Goal: Task Accomplishment & Management: Complete application form

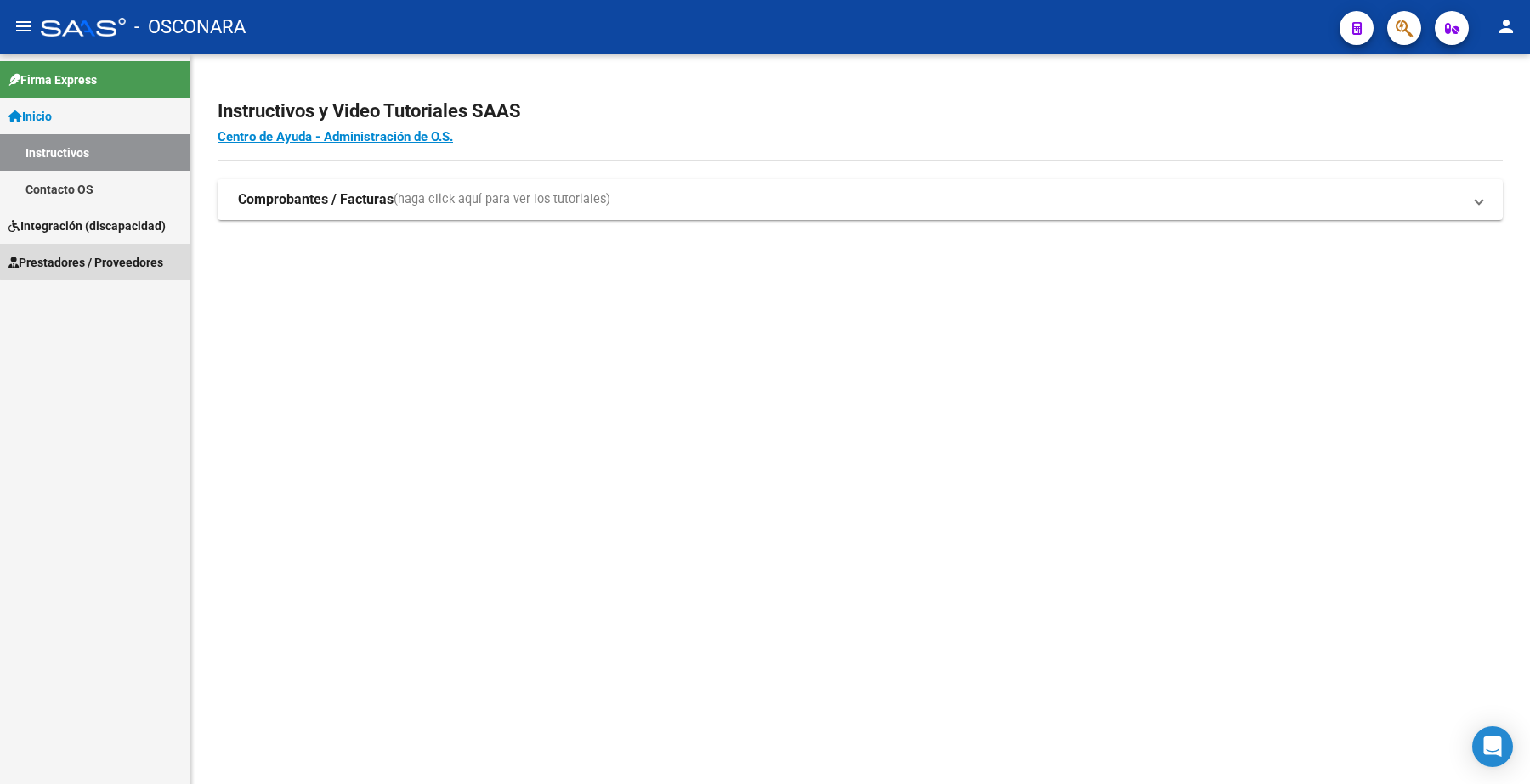
click at [96, 262] on span "Prestadores / Proveedores" at bounding box center [86, 263] width 154 height 19
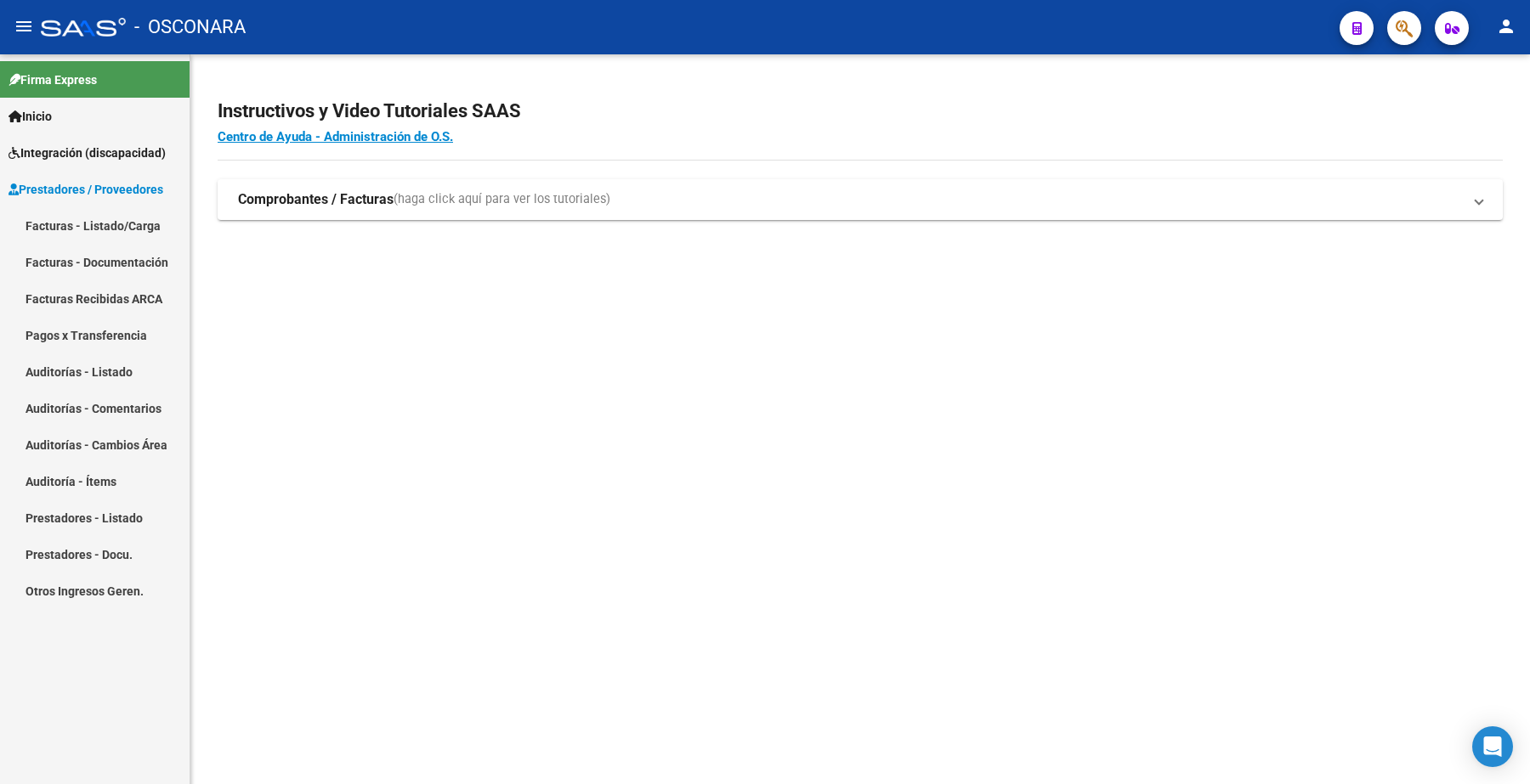
click at [117, 185] on span "Prestadores / Proveedores" at bounding box center [86, 190] width 154 height 19
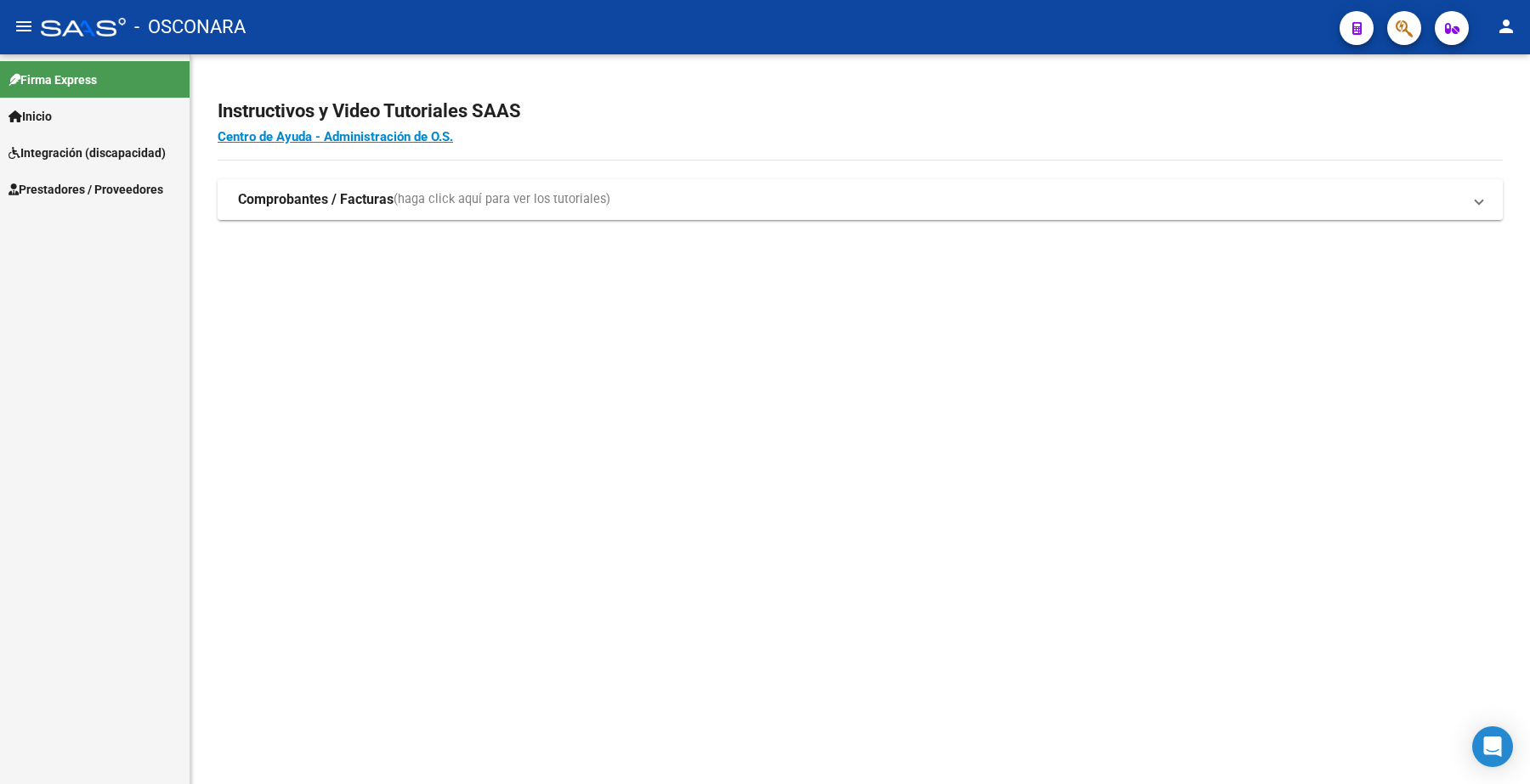
click at [119, 176] on link "Prestadores / Proveedores" at bounding box center [94, 189] width 190 height 36
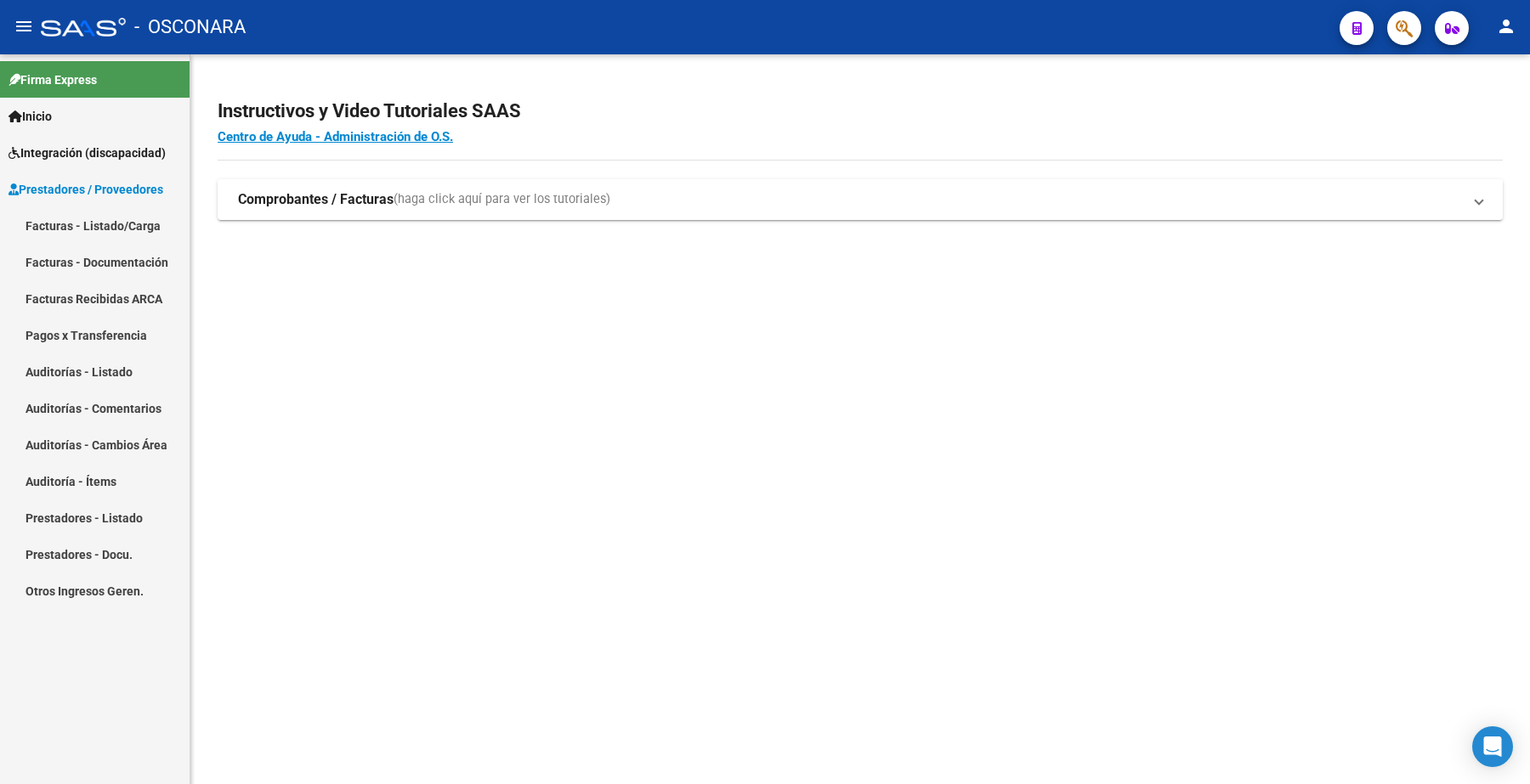
click at [105, 219] on link "Facturas - Listado/Carga" at bounding box center [94, 226] width 190 height 36
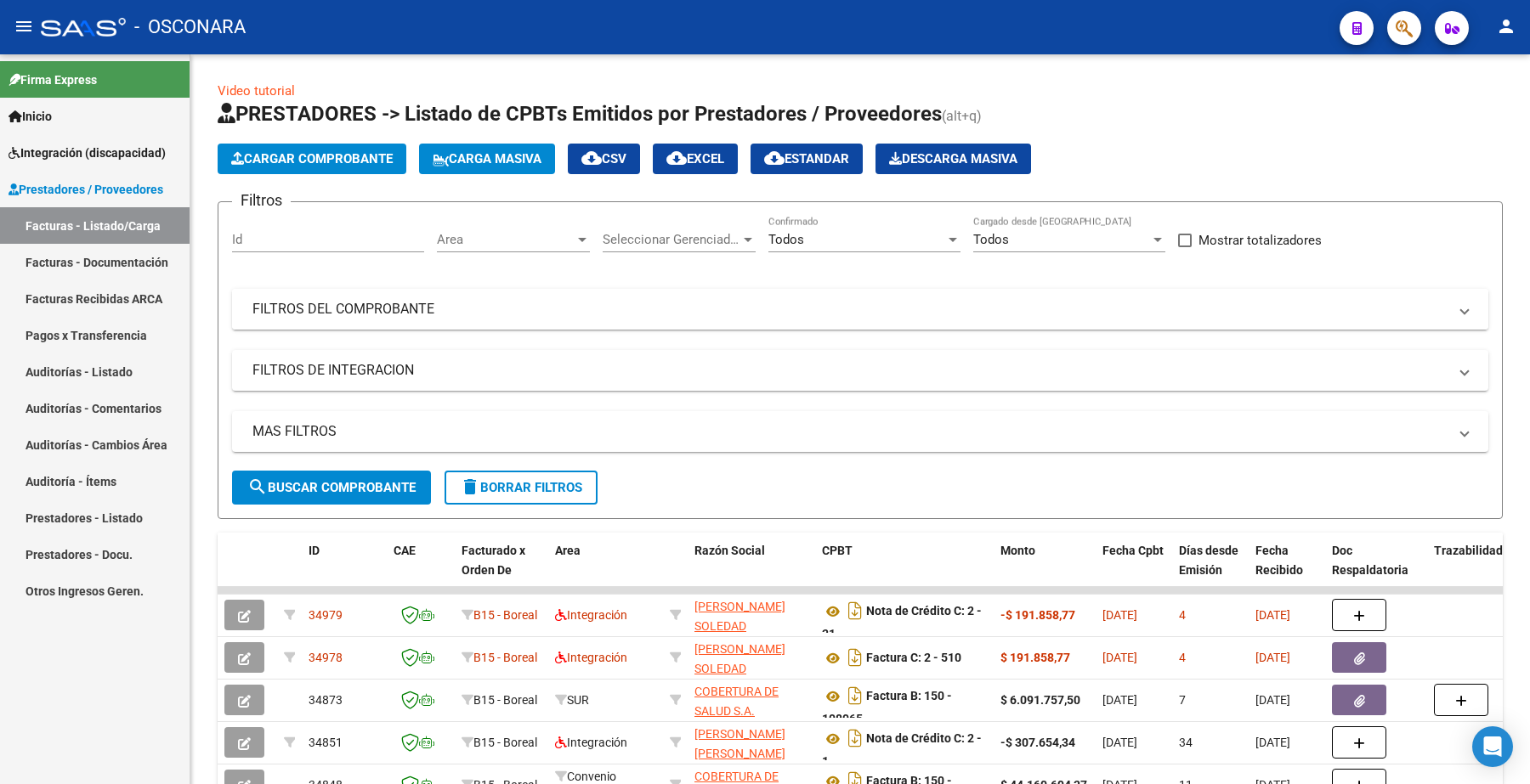
click at [478, 315] on mat-panel-title "FILTROS DEL COMPROBANTE" at bounding box center [850, 310] width 1195 height 19
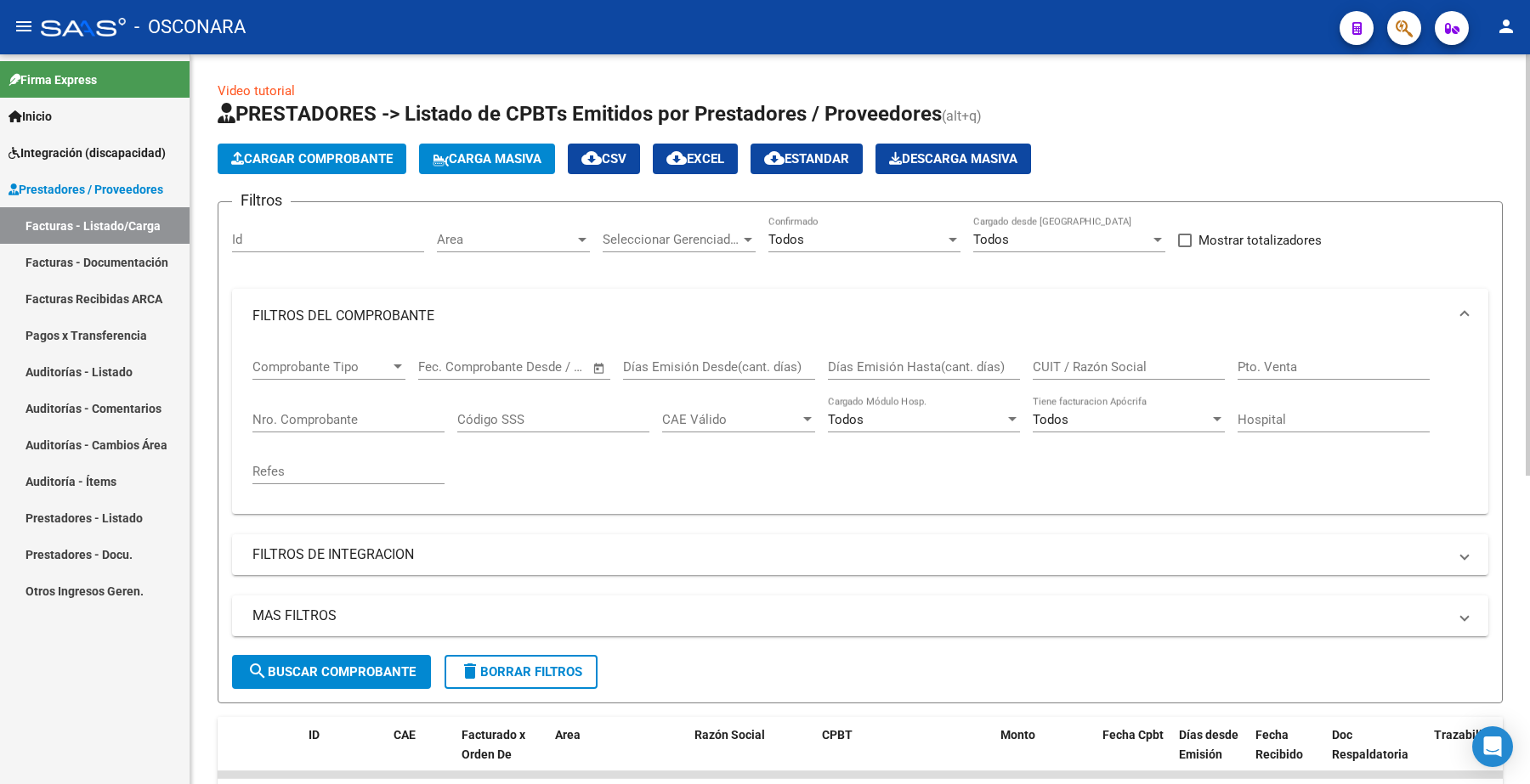
click at [1122, 366] on input "CUIT / Razón Social" at bounding box center [1129, 367] width 192 height 15
paste input "27238241532"
type input "27238241532"
click at [333, 665] on span "search Buscar Comprobante" at bounding box center [332, 673] width 169 height 15
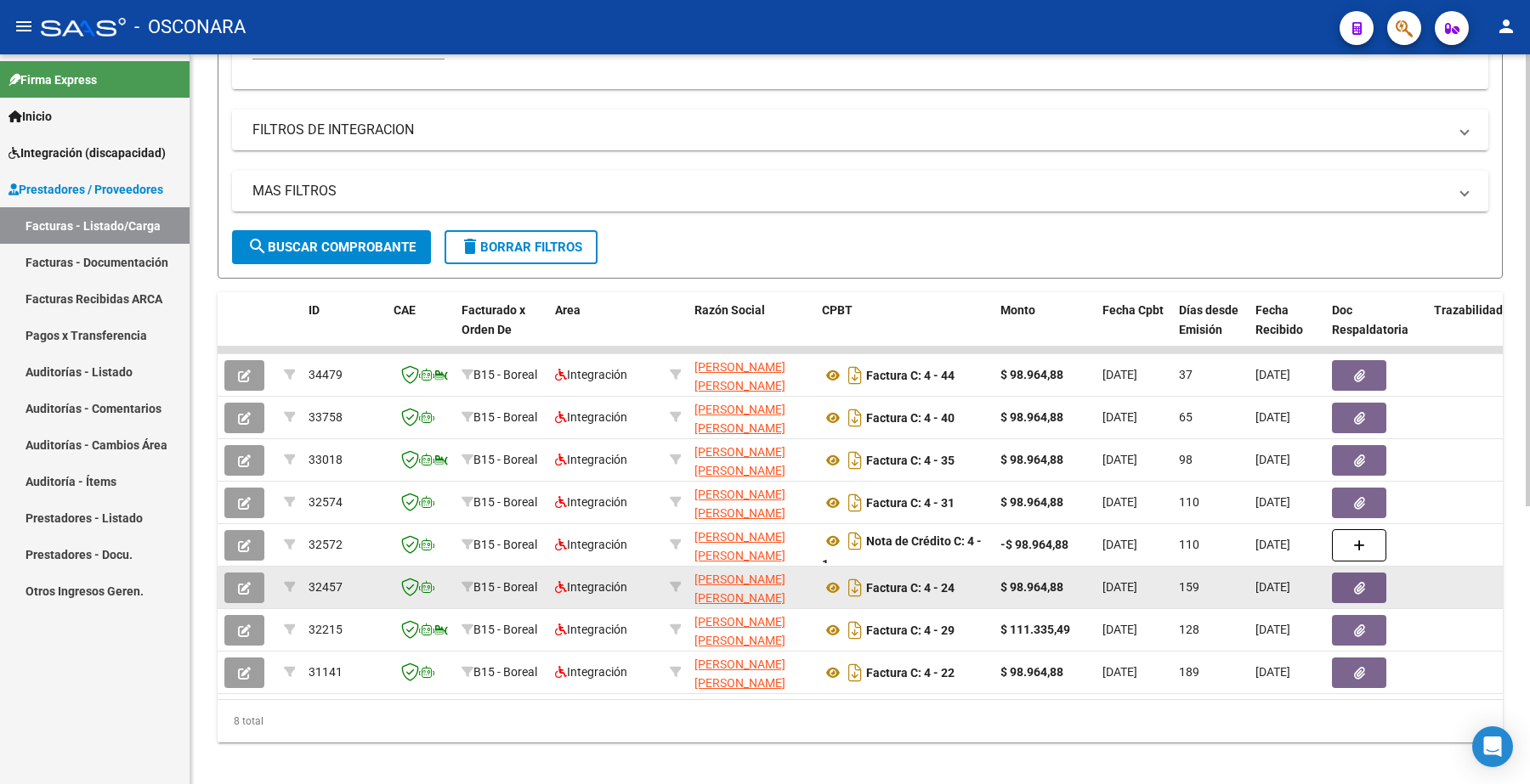
click at [252, 574] on button "button" at bounding box center [245, 588] width 40 height 30
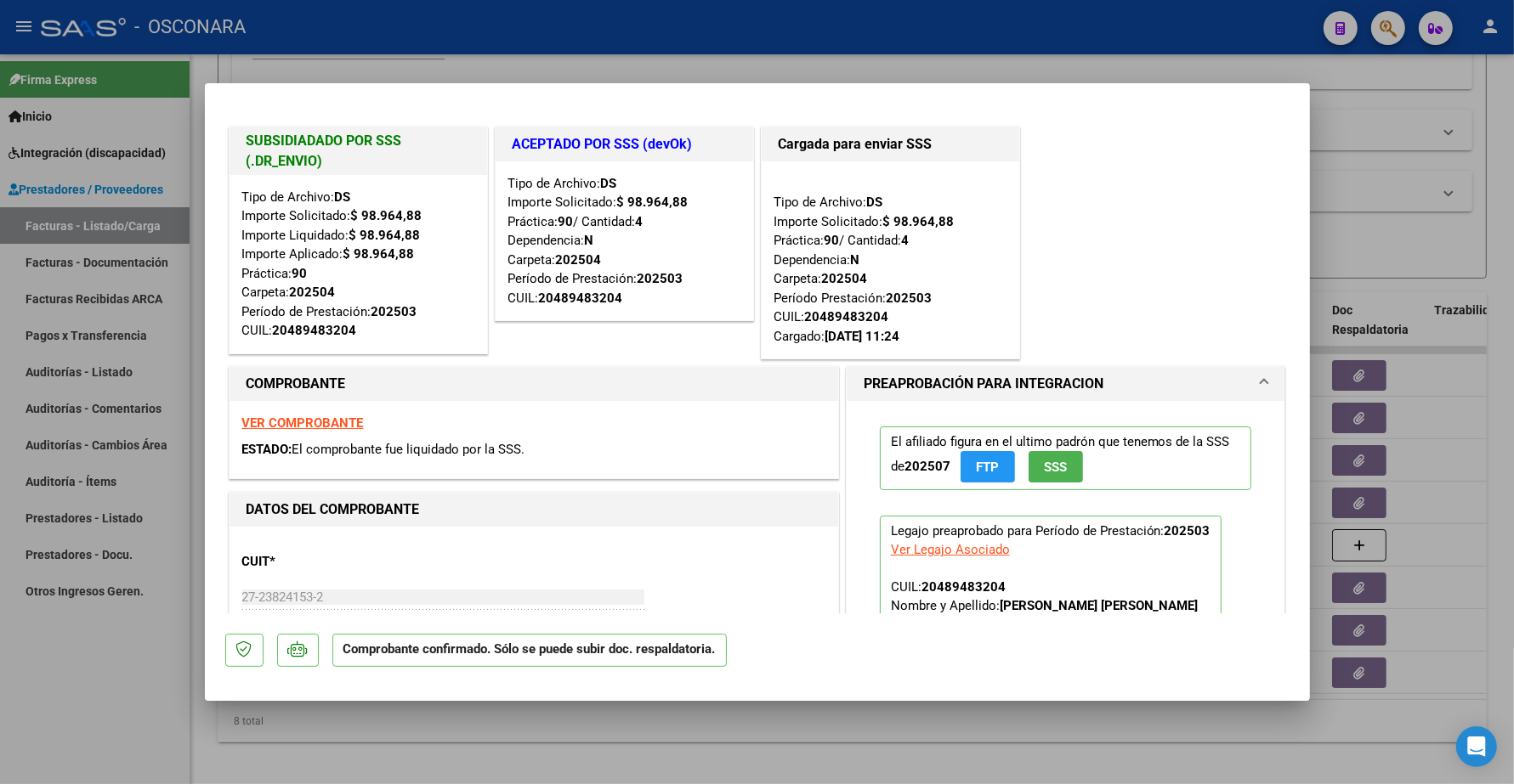
type input "$ 0,00"
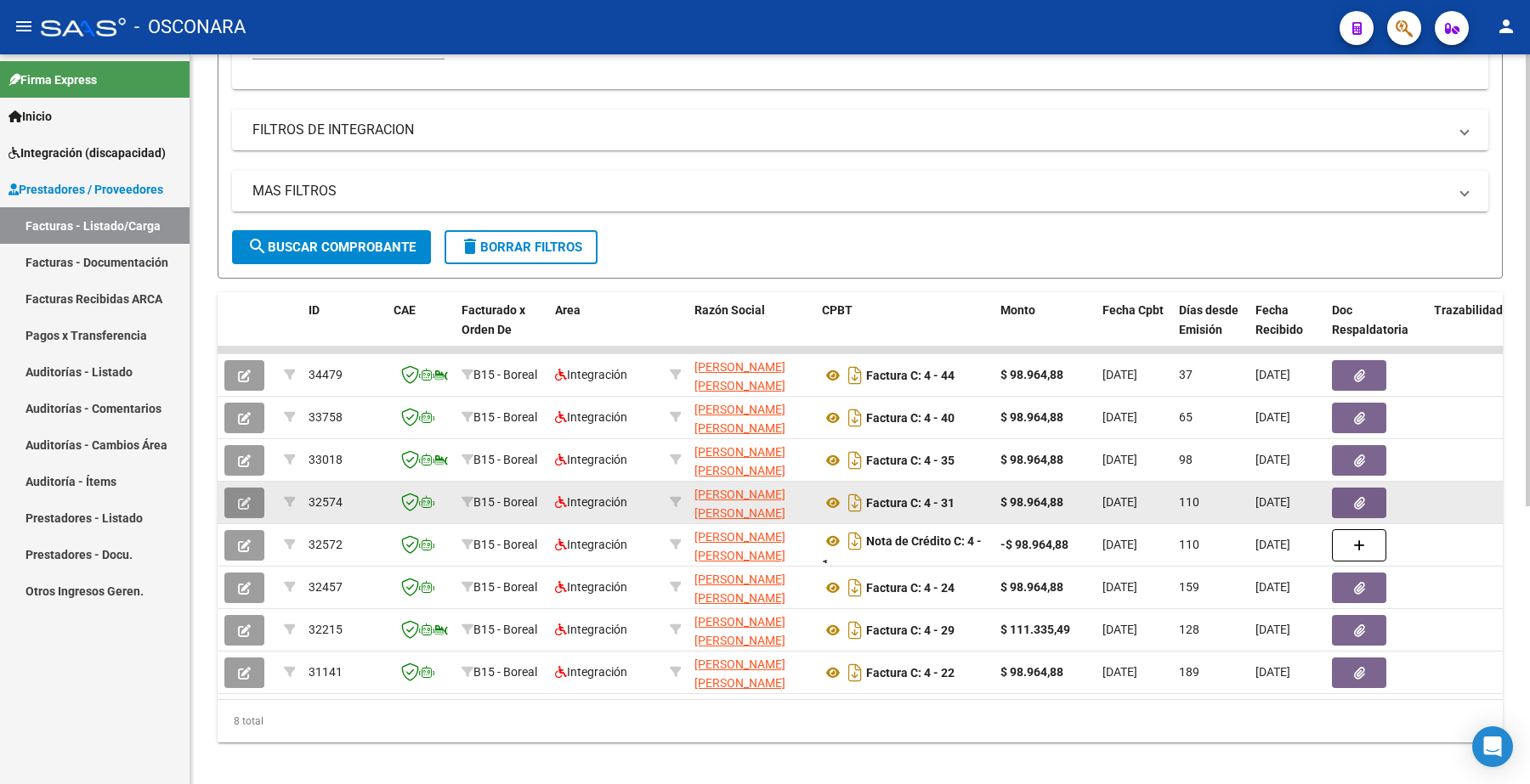
click at [242, 497] on icon "button" at bounding box center [244, 503] width 12 height 12
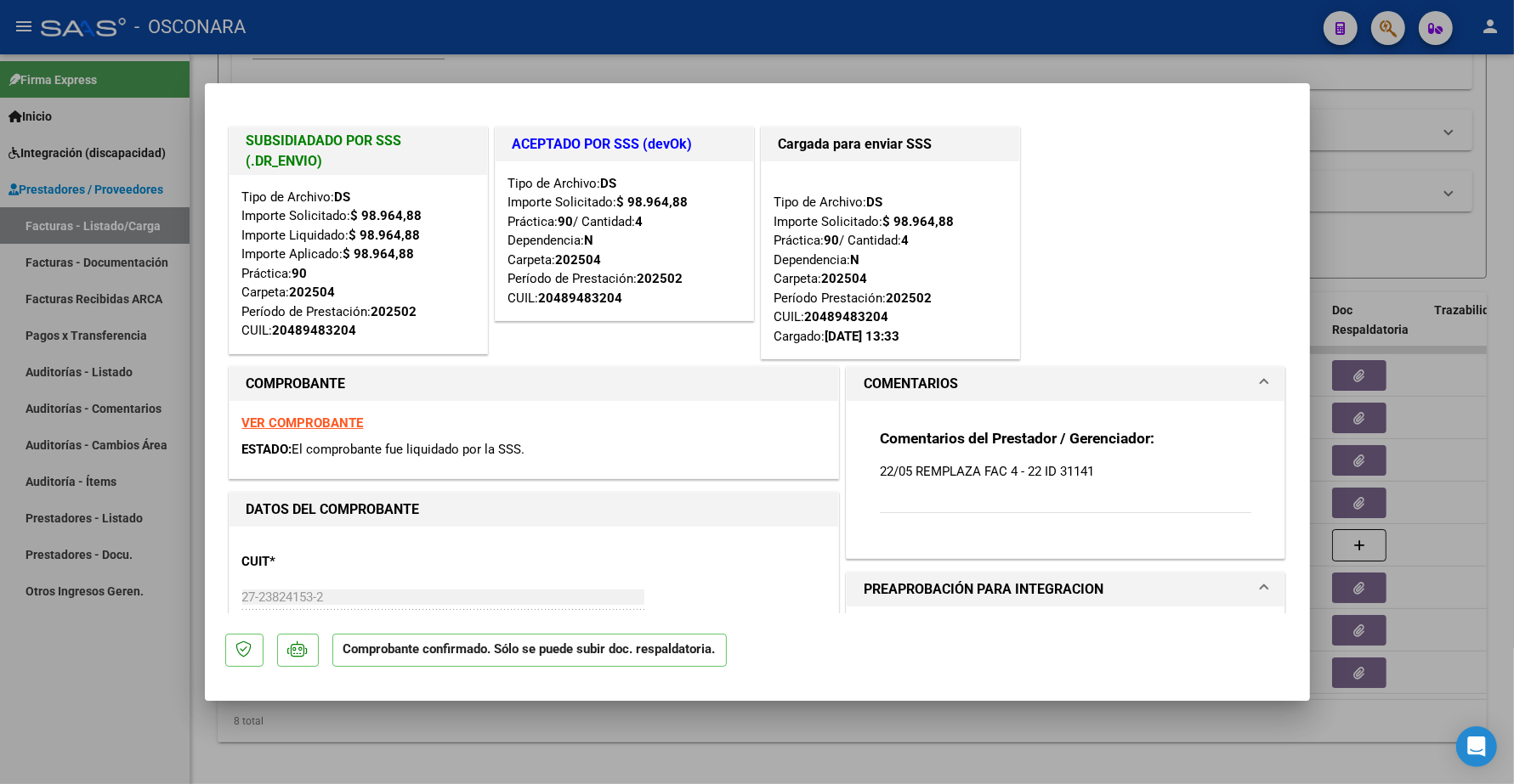
type input "$ 0,00"
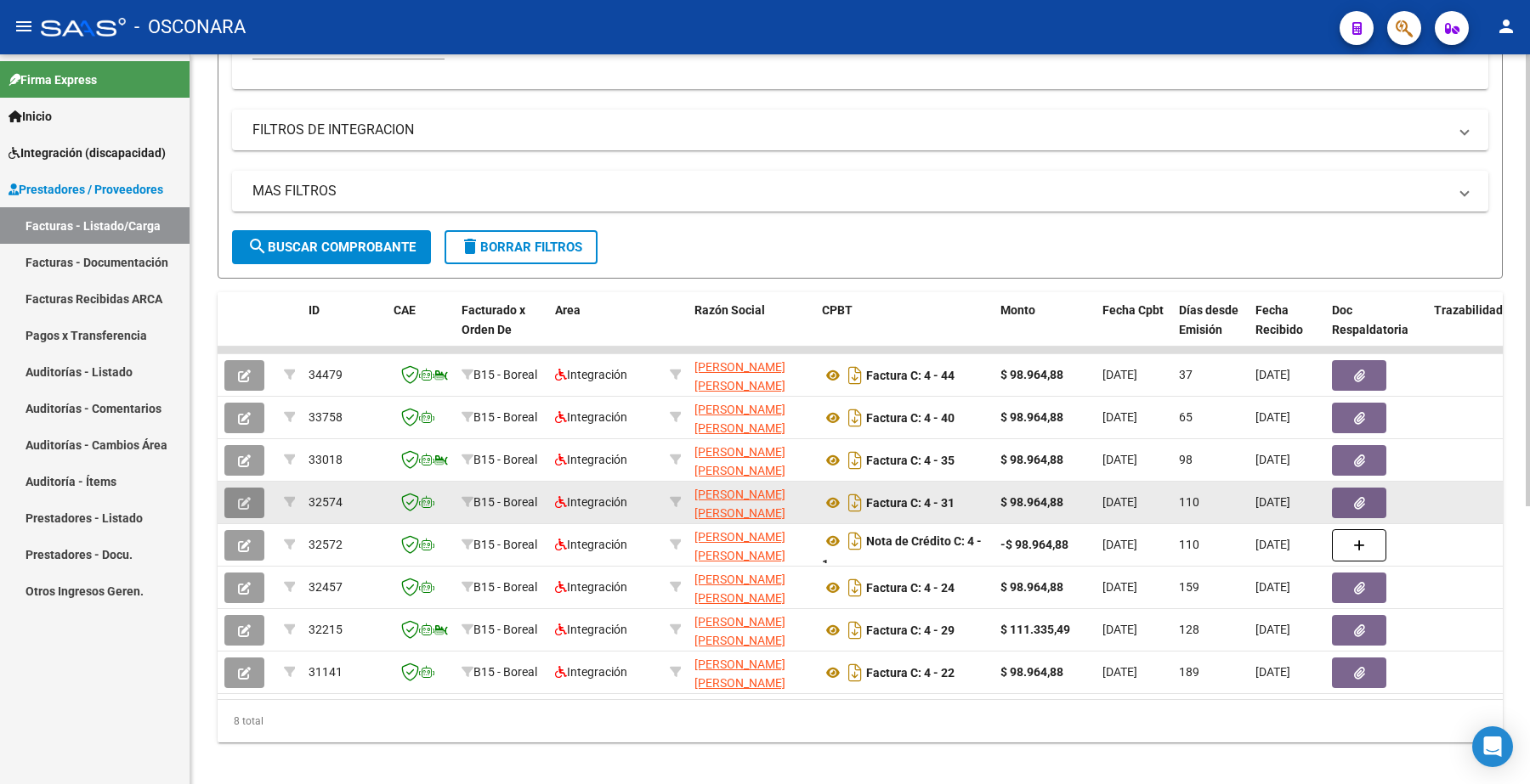
click at [253, 503] on button "button" at bounding box center [245, 503] width 40 height 30
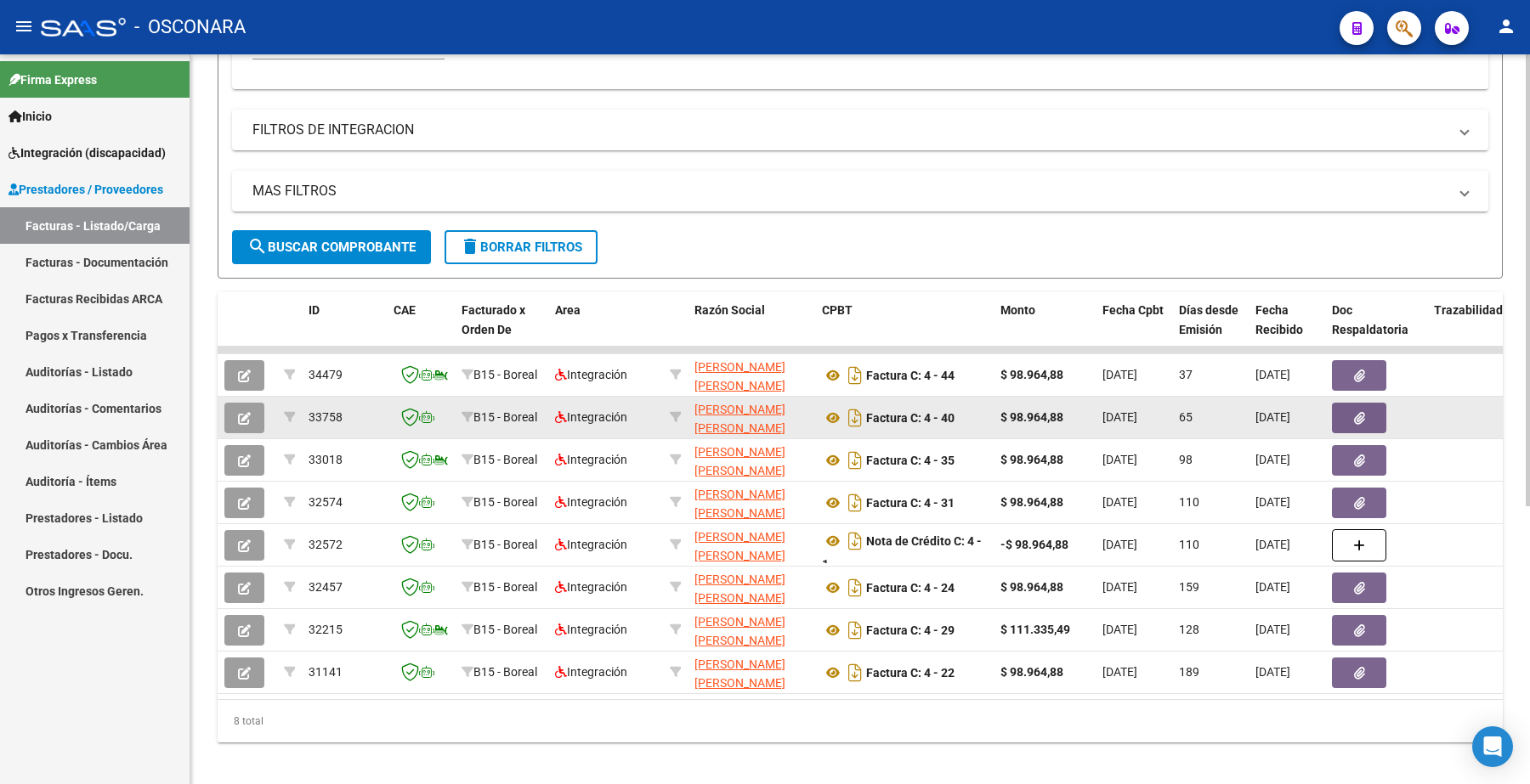
click at [252, 412] on button "button" at bounding box center [245, 418] width 40 height 30
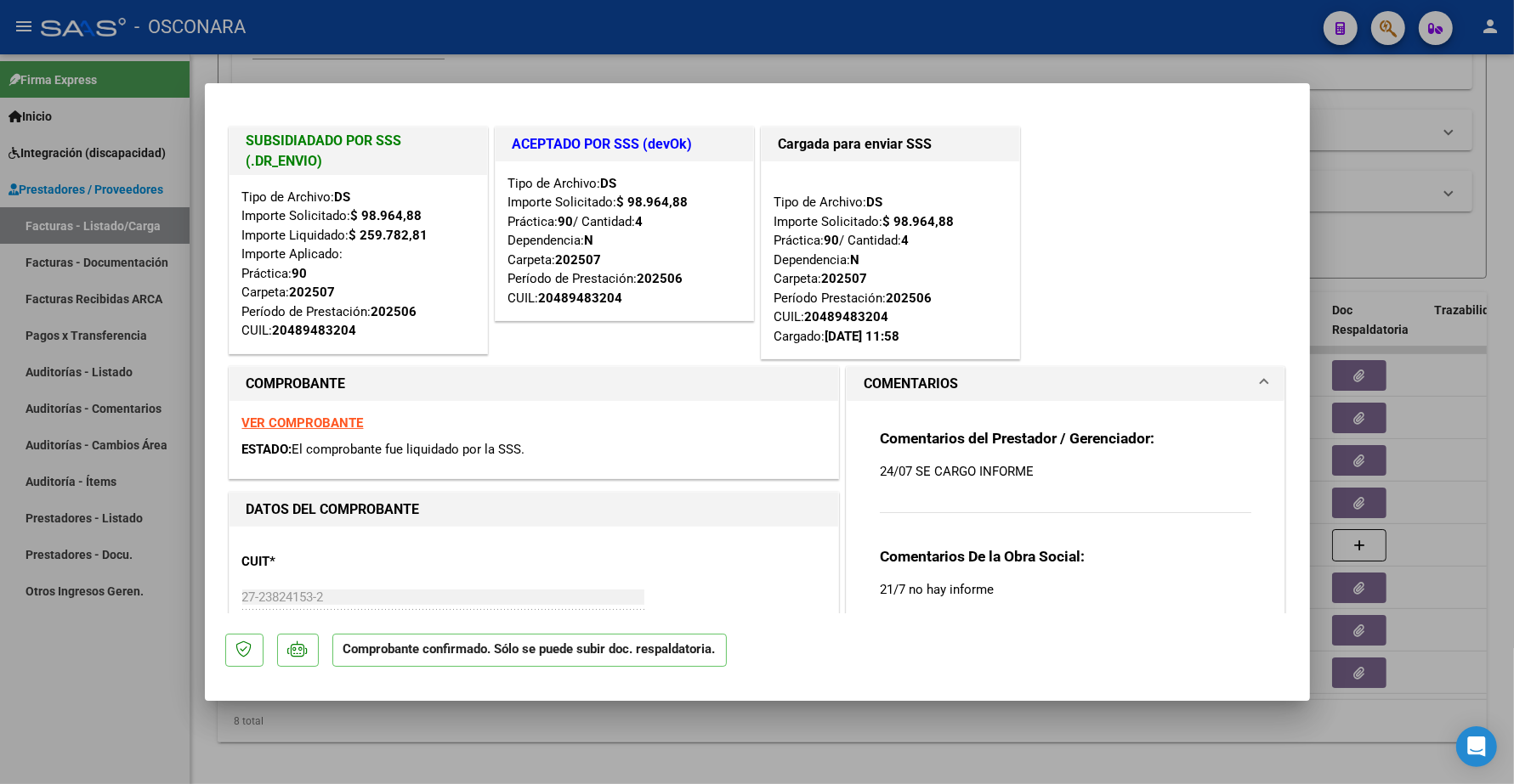
type input "$ 0,00"
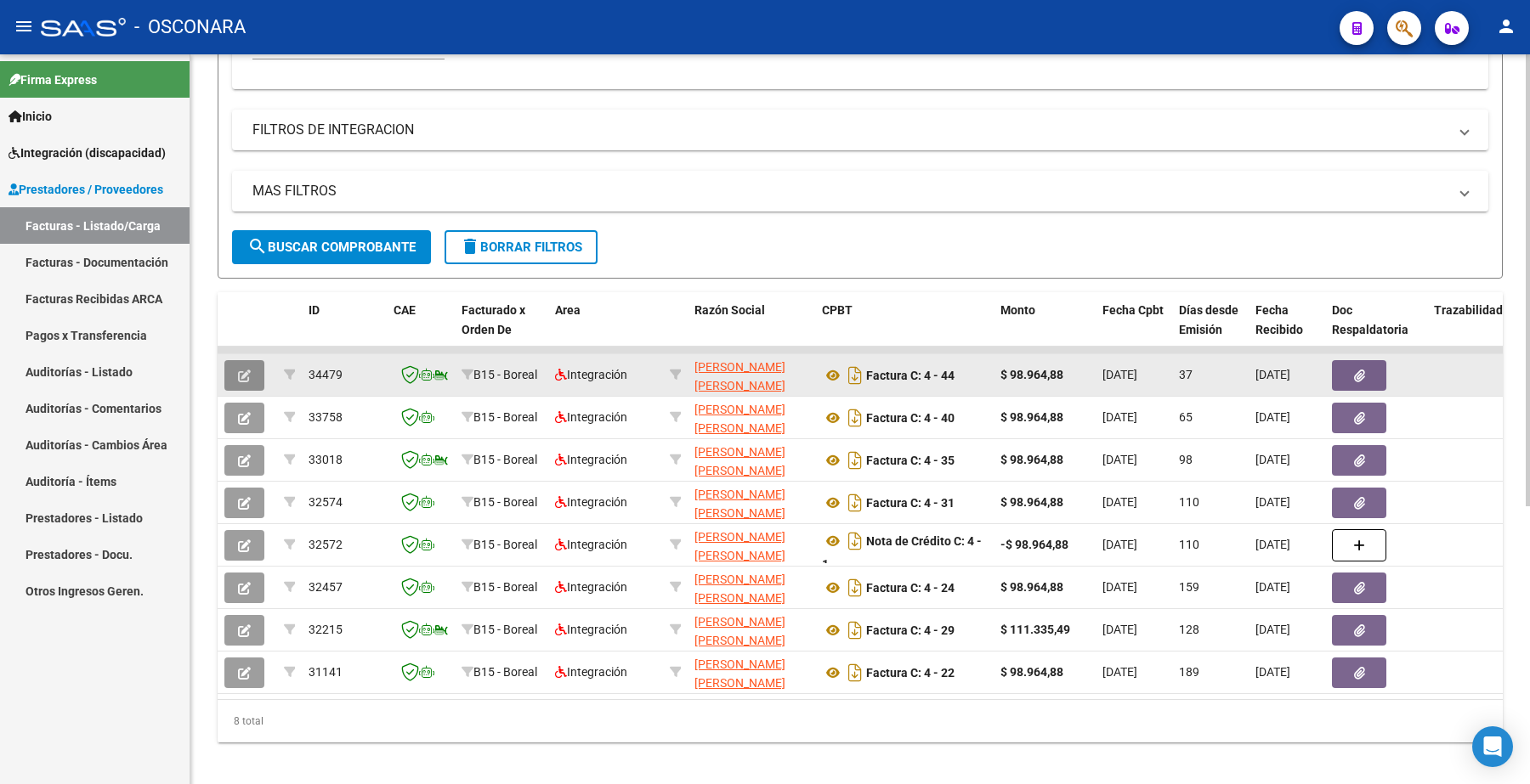
click at [247, 370] on icon "button" at bounding box center [244, 375] width 12 height 12
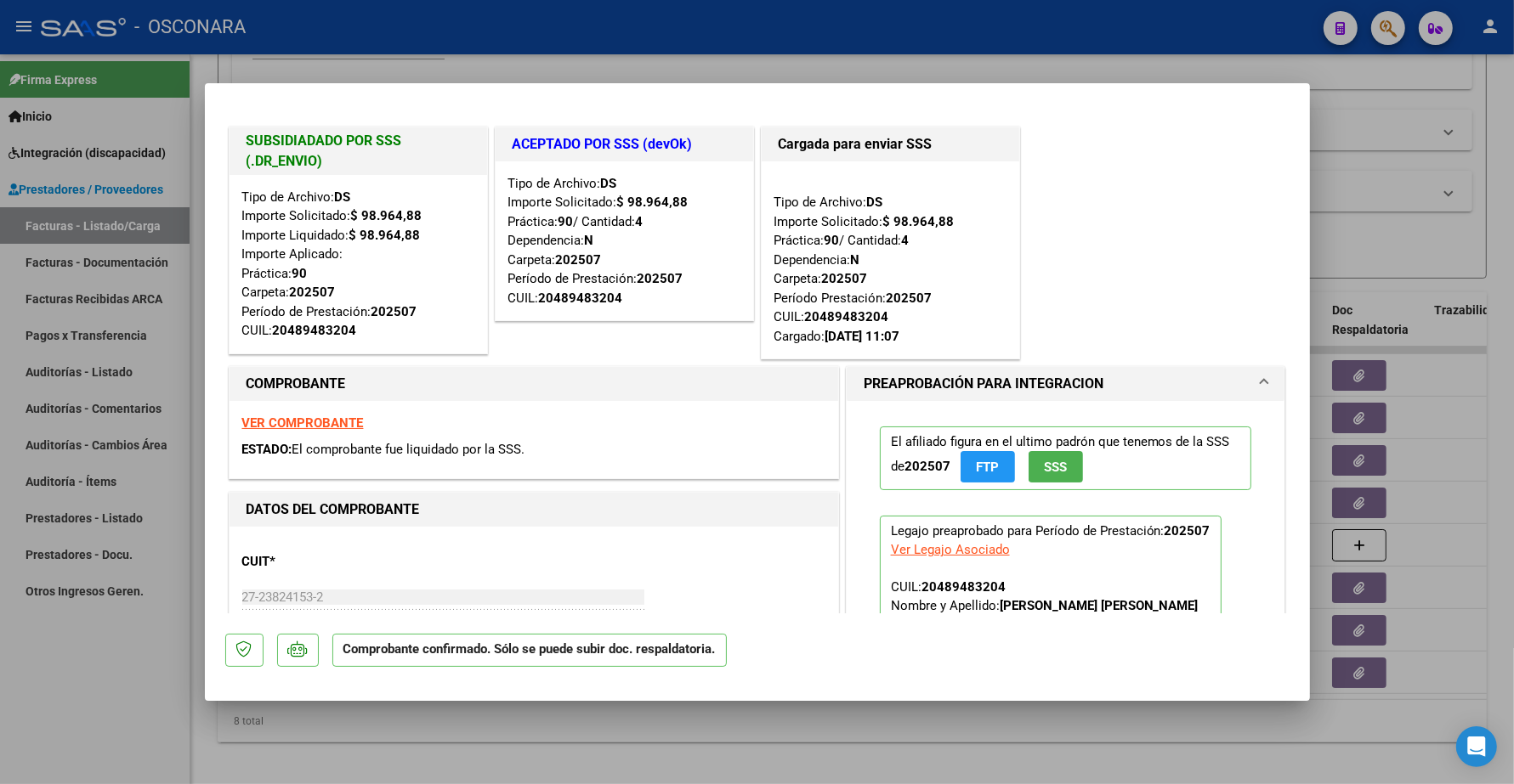
type input "$ 0,00"
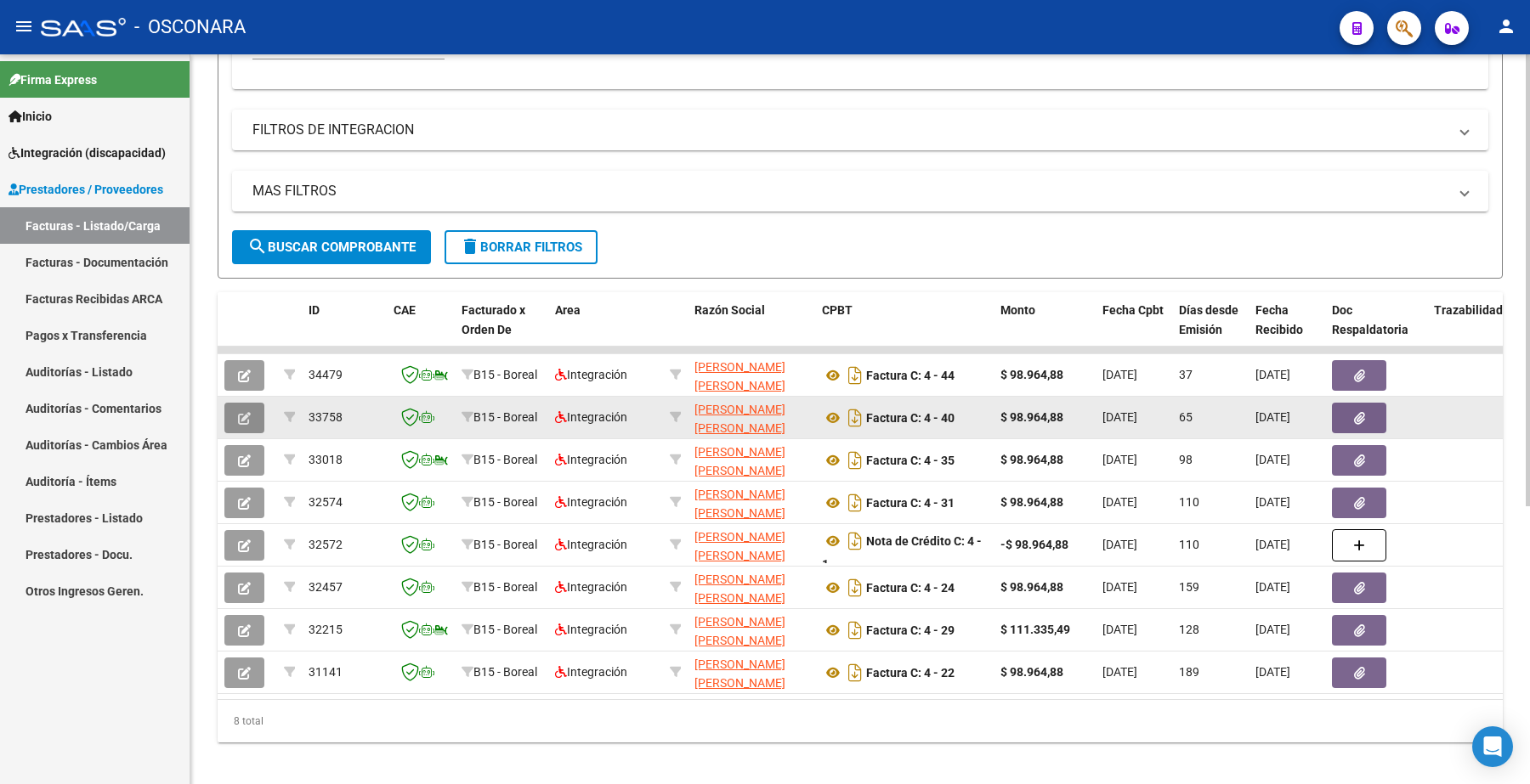
click at [240, 421] on button "button" at bounding box center [245, 418] width 40 height 30
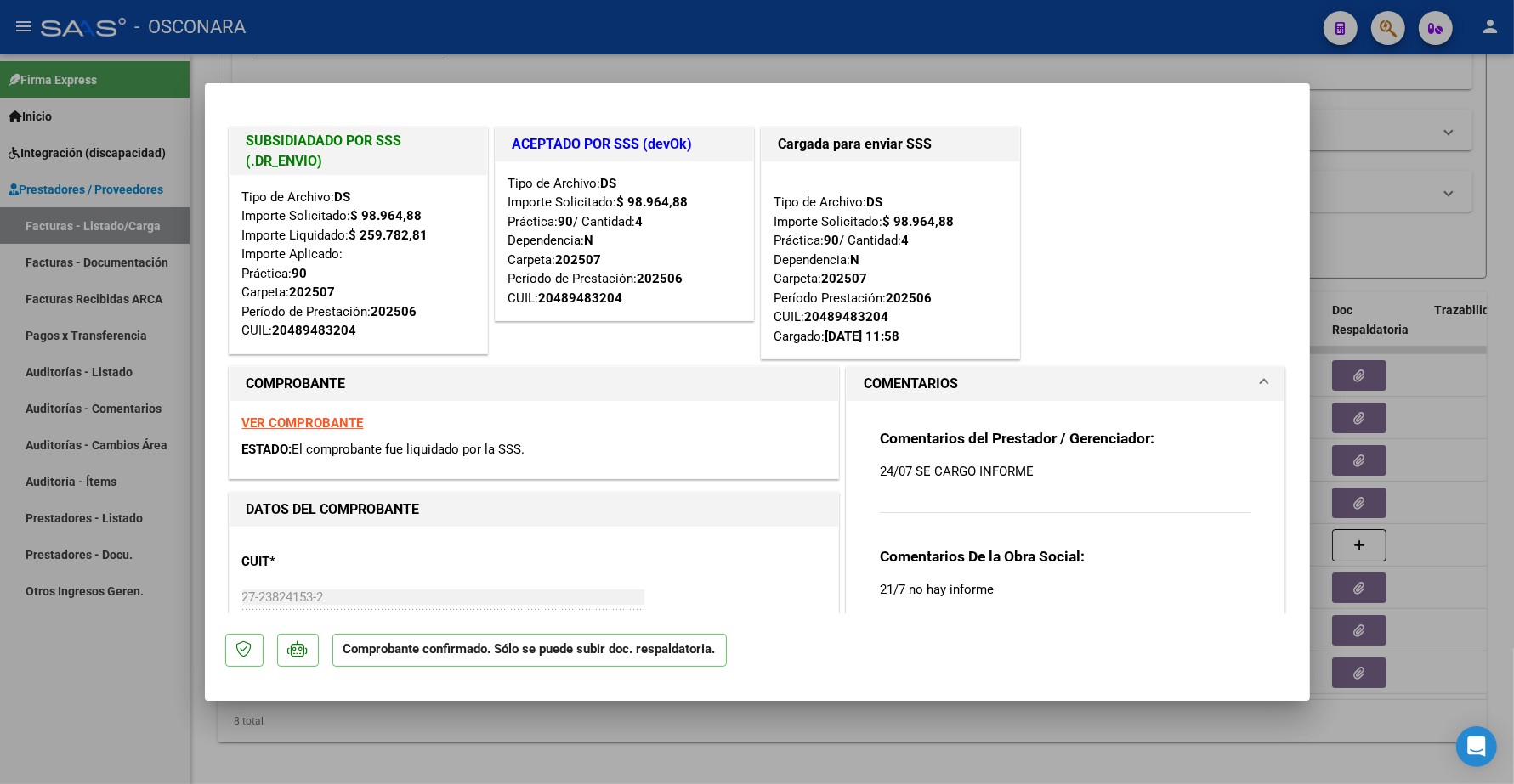
type input "$ 0,00"
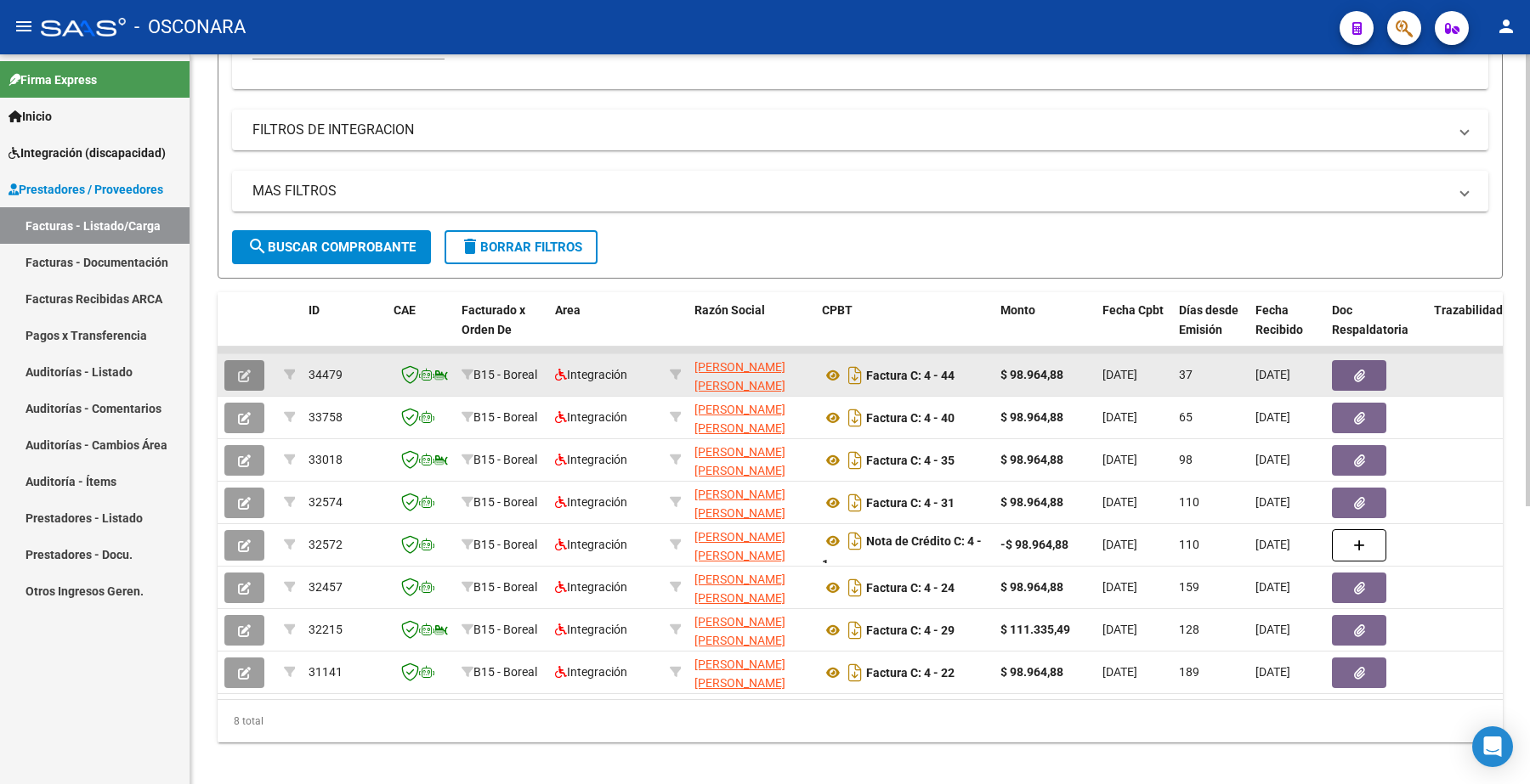
click at [256, 370] on button "button" at bounding box center [245, 375] width 40 height 30
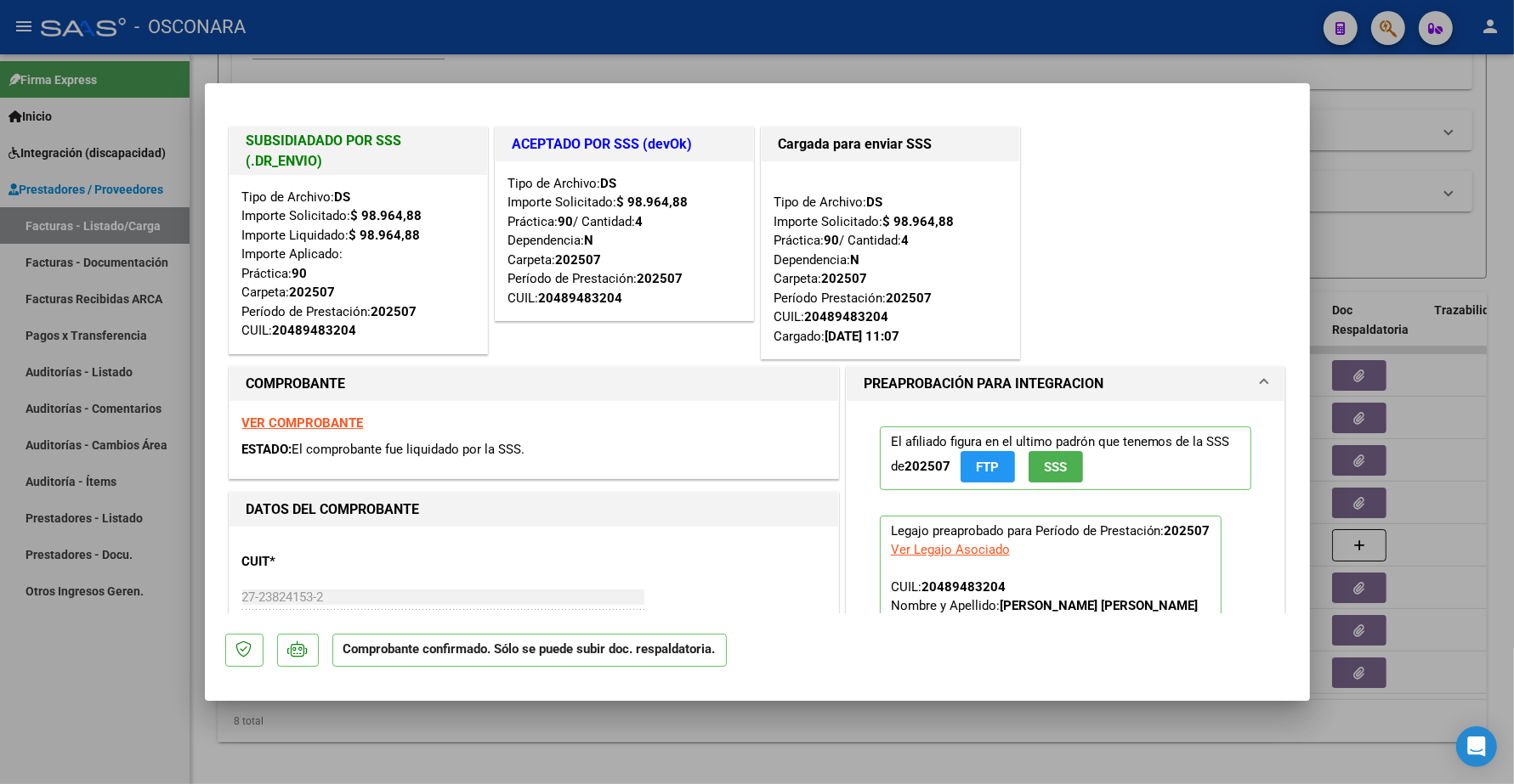
type input "$ 0,00"
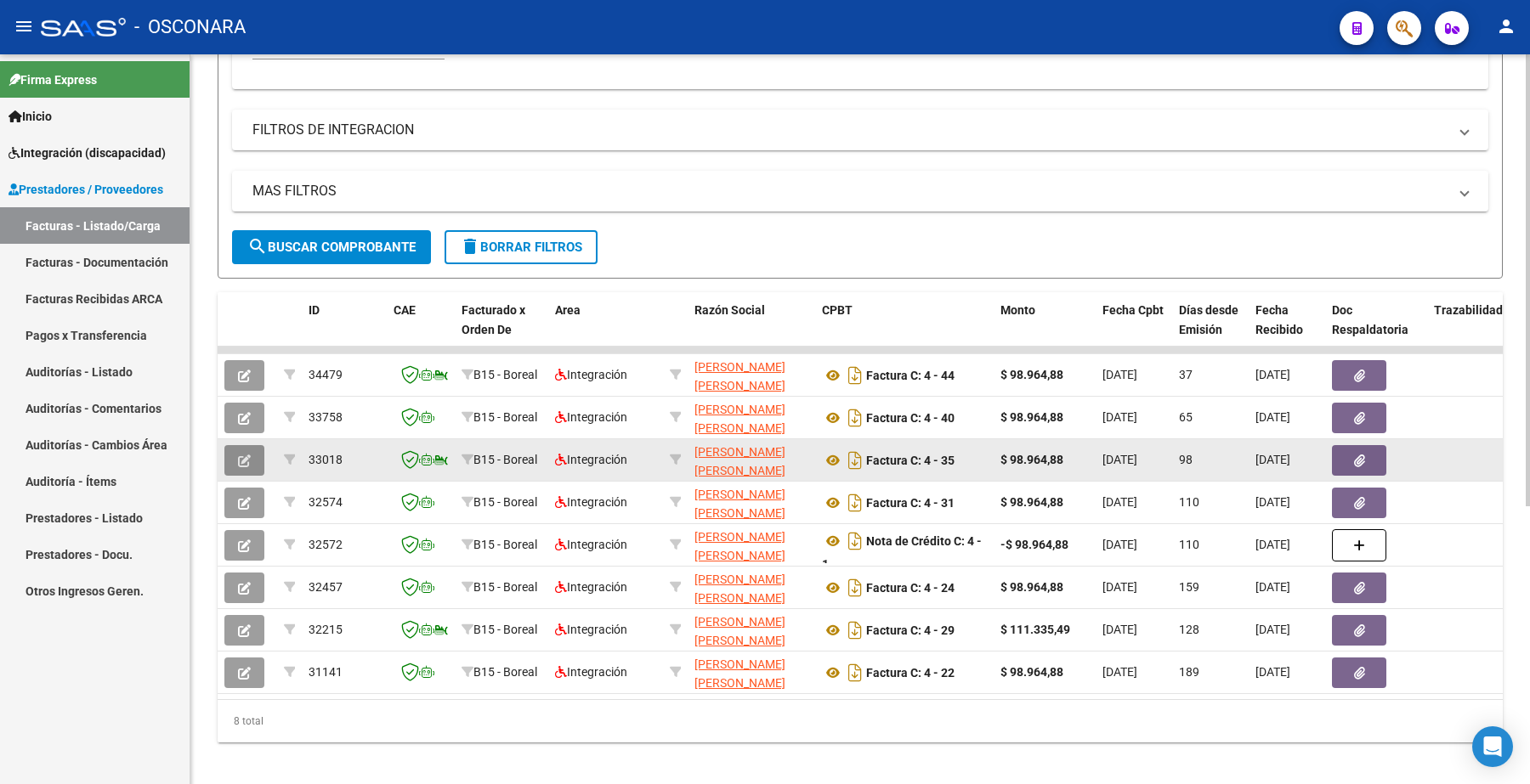
click at [253, 457] on button "button" at bounding box center [245, 460] width 40 height 30
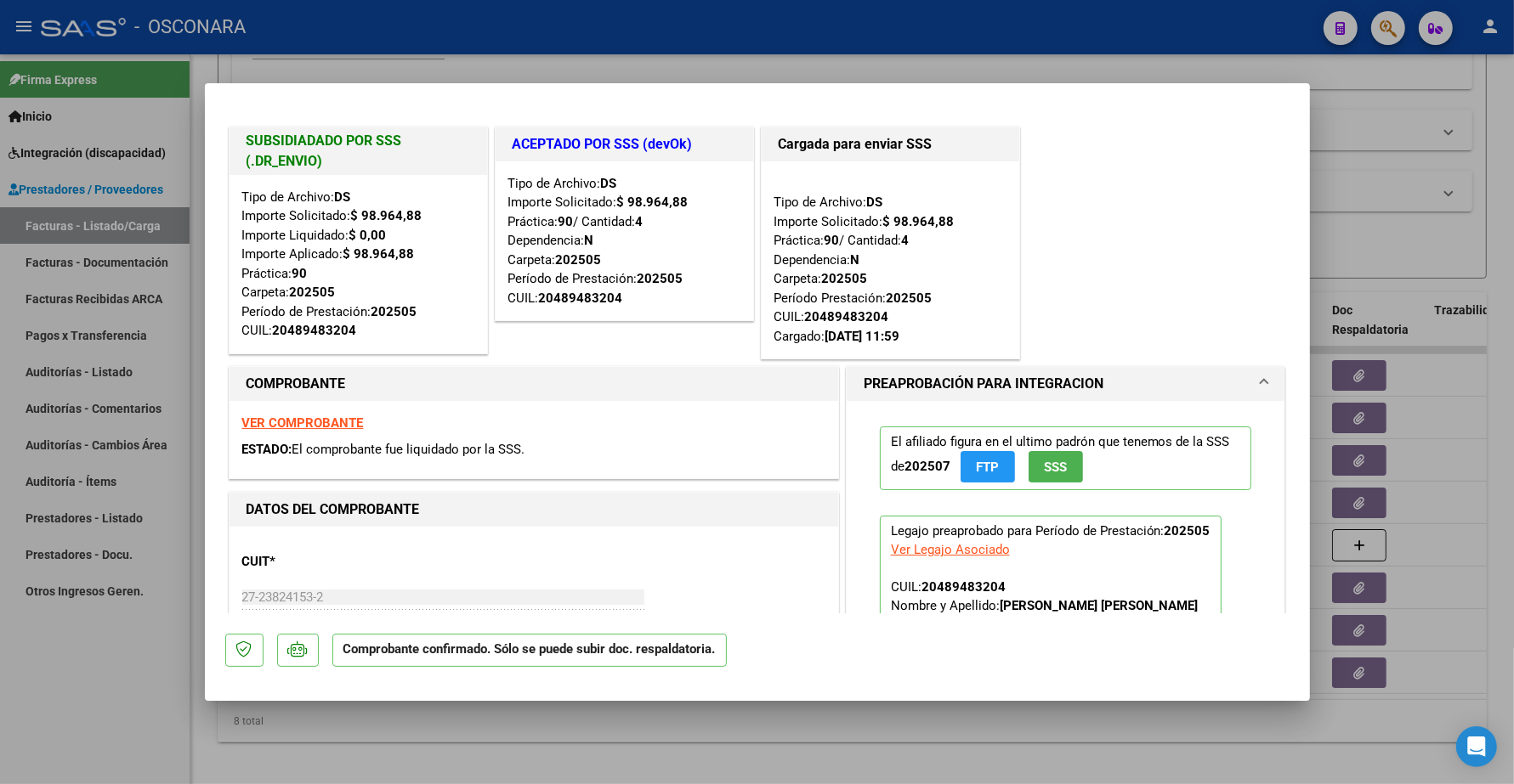
type input "$ 0,00"
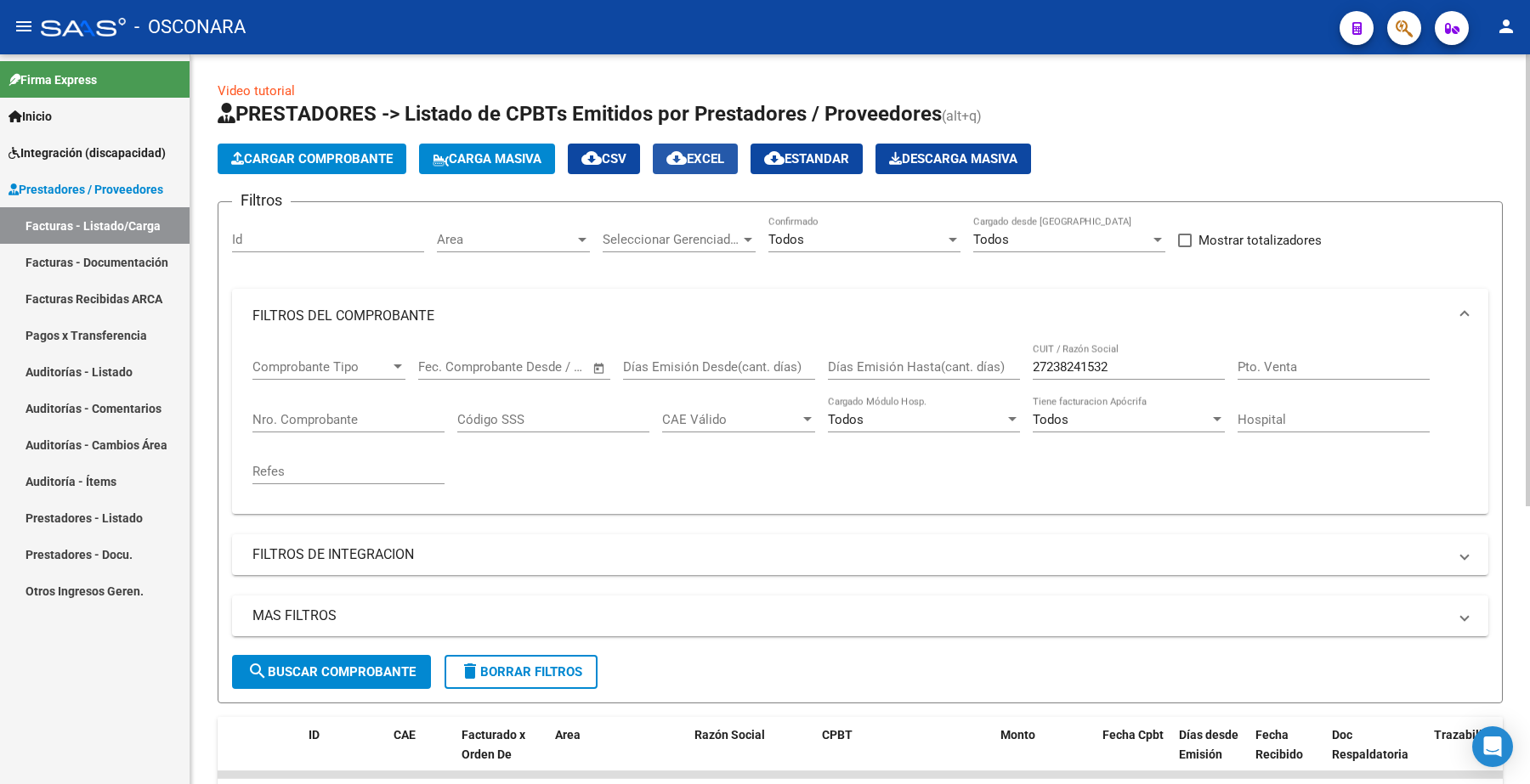
click at [687, 155] on mat-icon "cloud_download" at bounding box center [675, 157] width 20 height 20
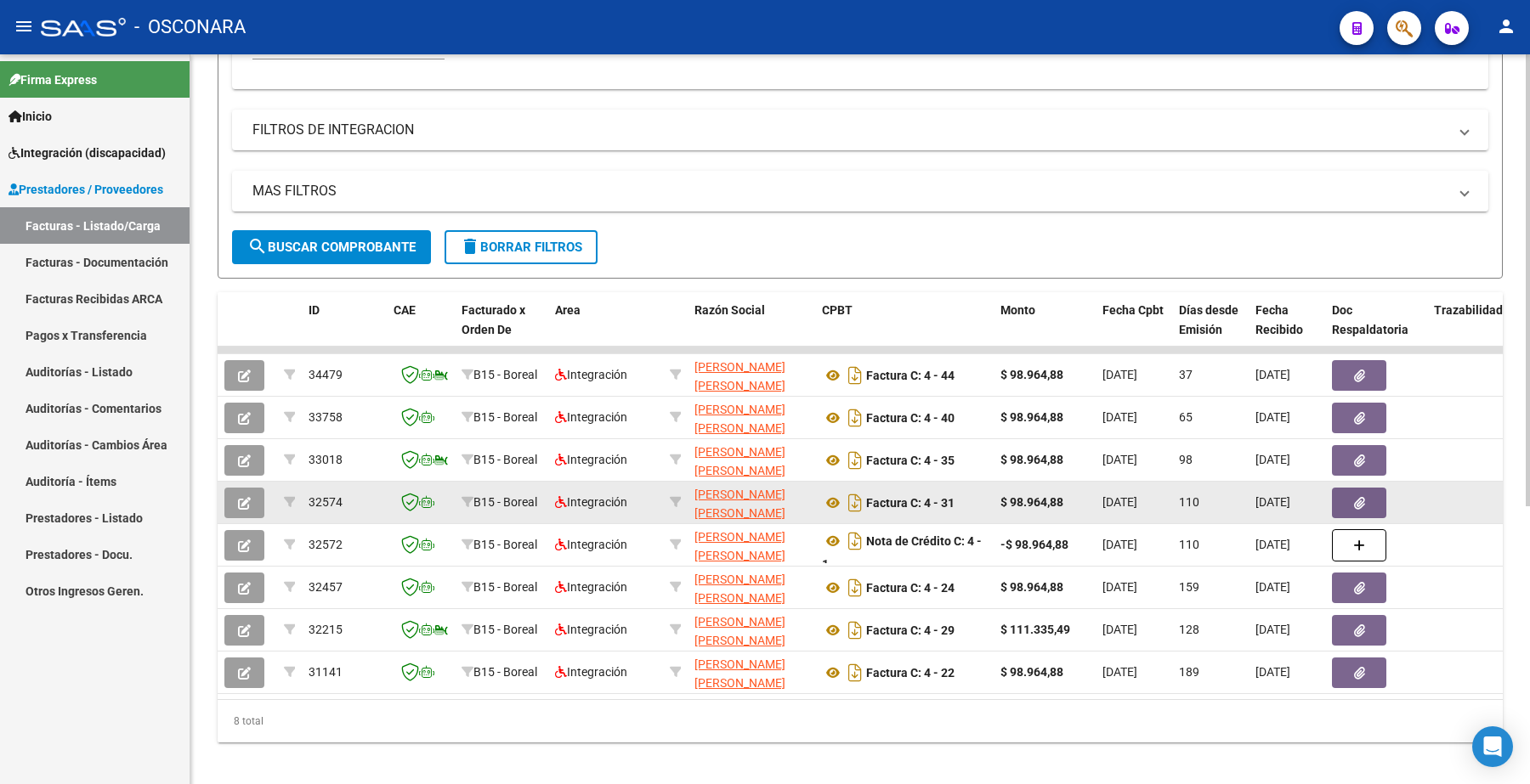
click at [251, 489] on button "button" at bounding box center [245, 503] width 40 height 30
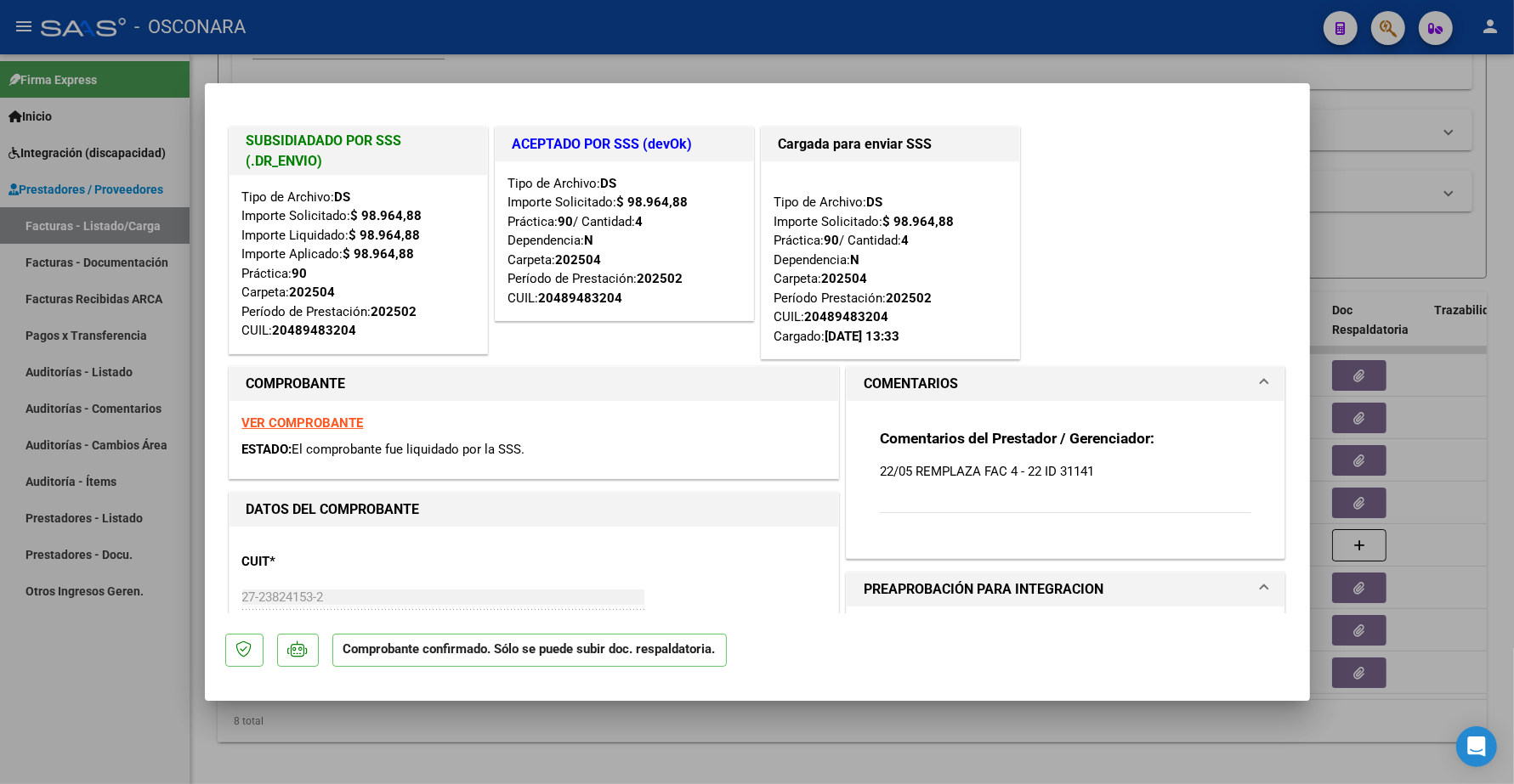
type input "$ 0,00"
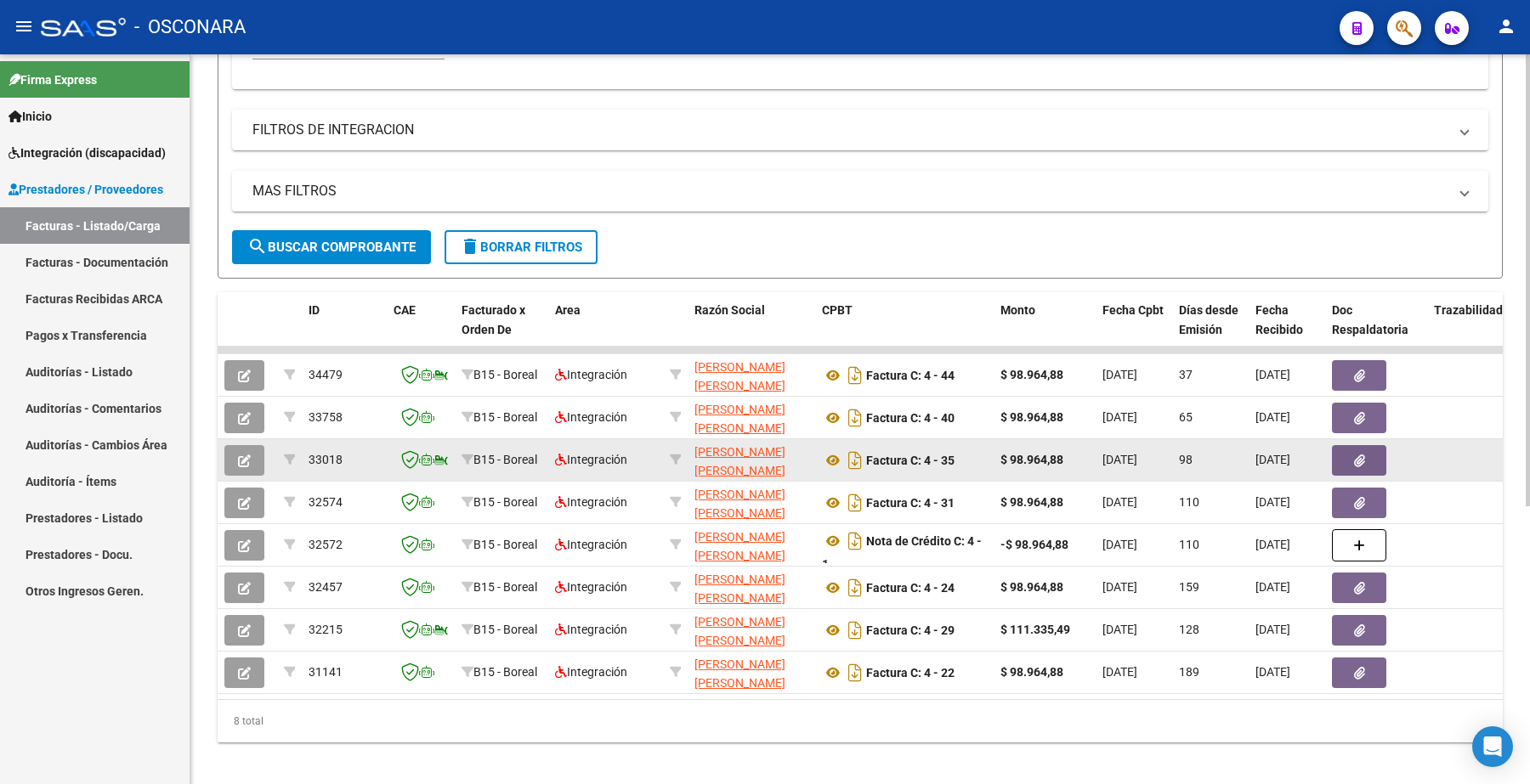
click at [239, 454] on icon "button" at bounding box center [244, 460] width 12 height 12
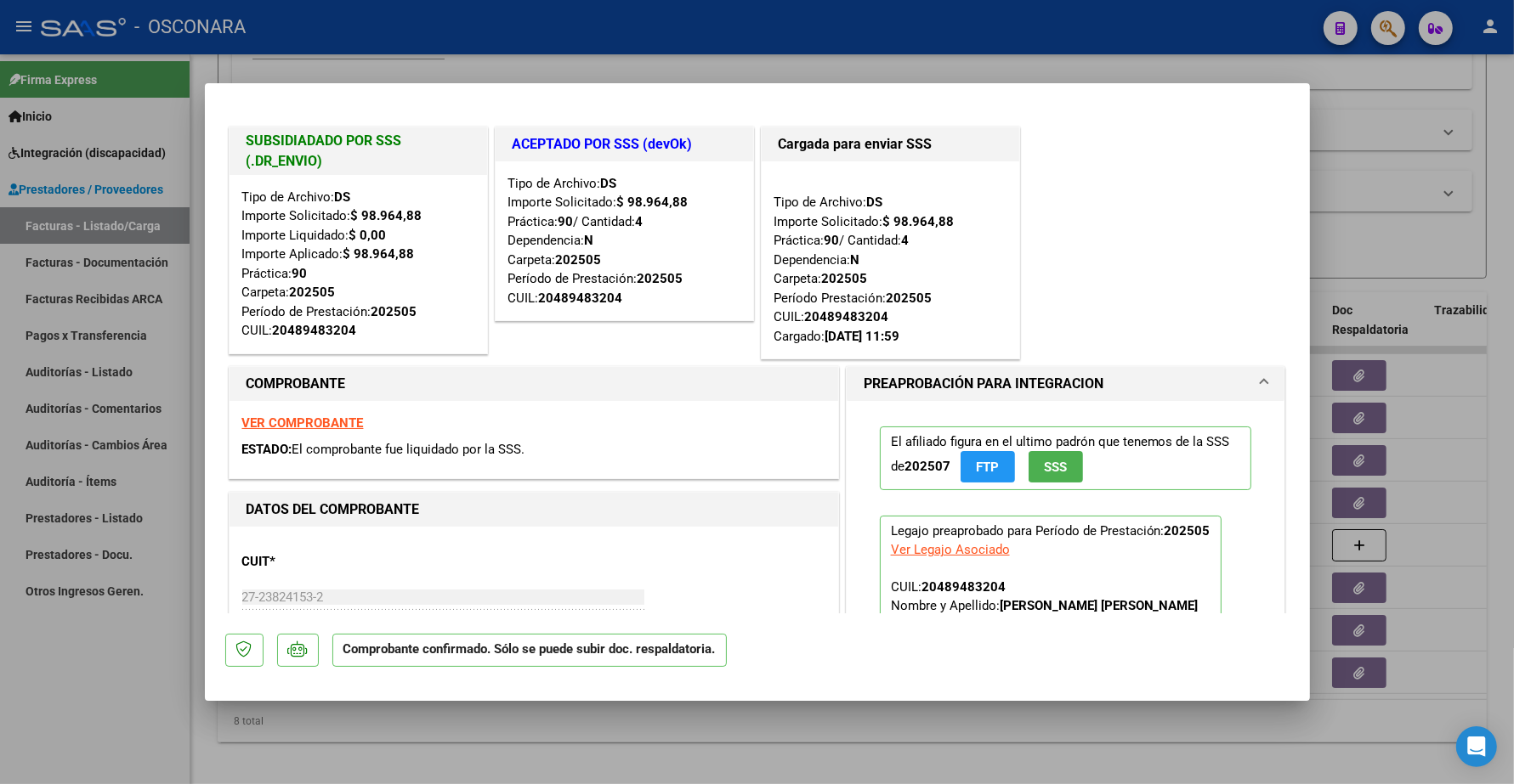
click at [351, 421] on strong "VER COMPROBANTE" at bounding box center [303, 423] width 122 height 15
drag, startPoint x: 243, startPoint y: 221, endPoint x: 421, endPoint y: 213, distance: 178.2
click at [421, 213] on div "Tipo de Archivo: DS Importe Solicitado: $ 98.964,88 Importe Liquidado: $ 0,00 I…" at bounding box center [358, 264] width 232 height 153
drag, startPoint x: 247, startPoint y: 239, endPoint x: 394, endPoint y: 234, distance: 147.1
click at [394, 234] on div "Tipo de Archivo: DS Importe Solicitado: $ 98.964,88 Importe Liquidado: $ 0,00 I…" at bounding box center [358, 264] width 232 height 153
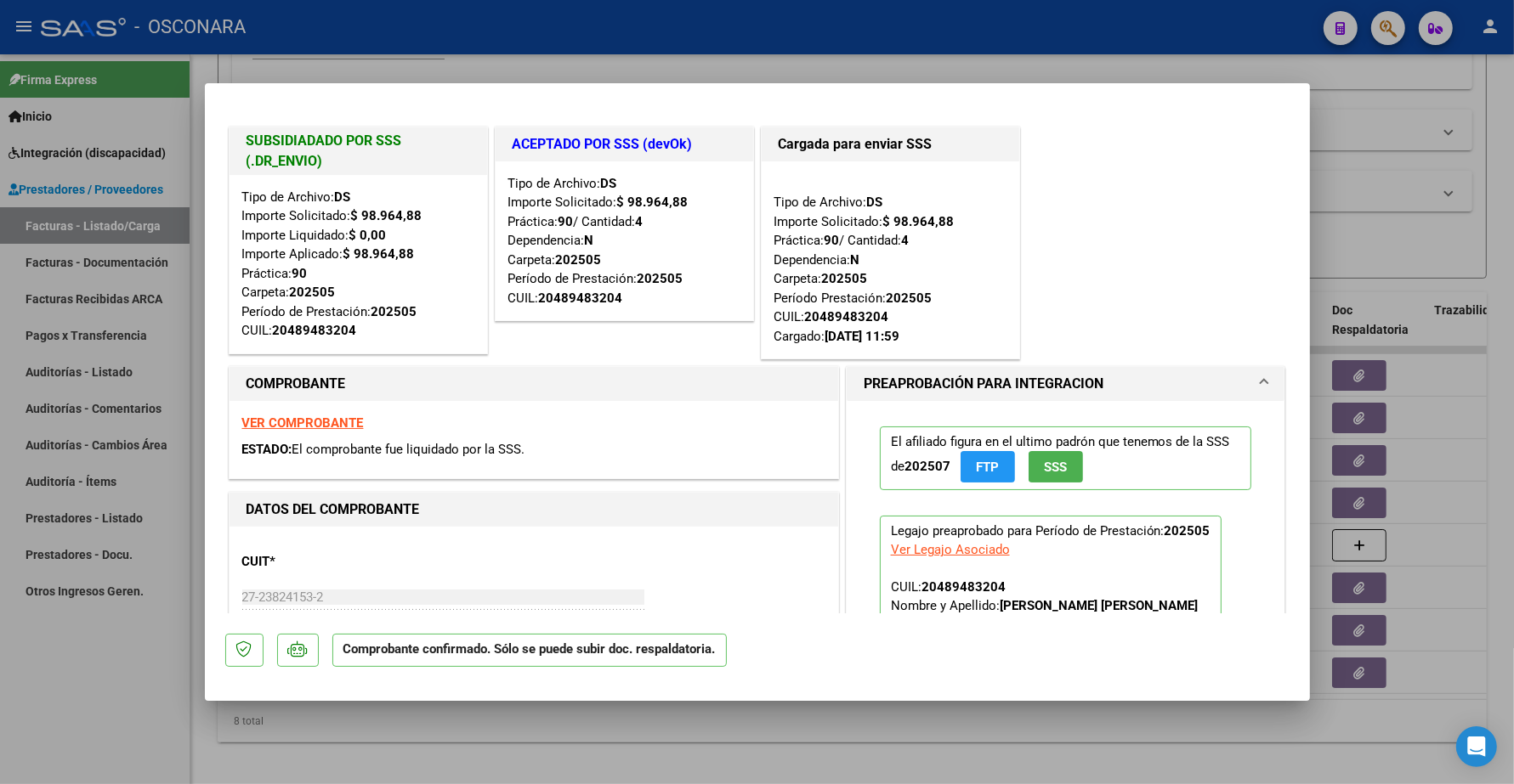
click at [457, 281] on div "Tipo de Archivo: DS Importe Solicitado: $ 98.964,88 Importe Liquidado: $ 0,00 I…" at bounding box center [358, 264] width 232 height 153
type input "$ 0,00"
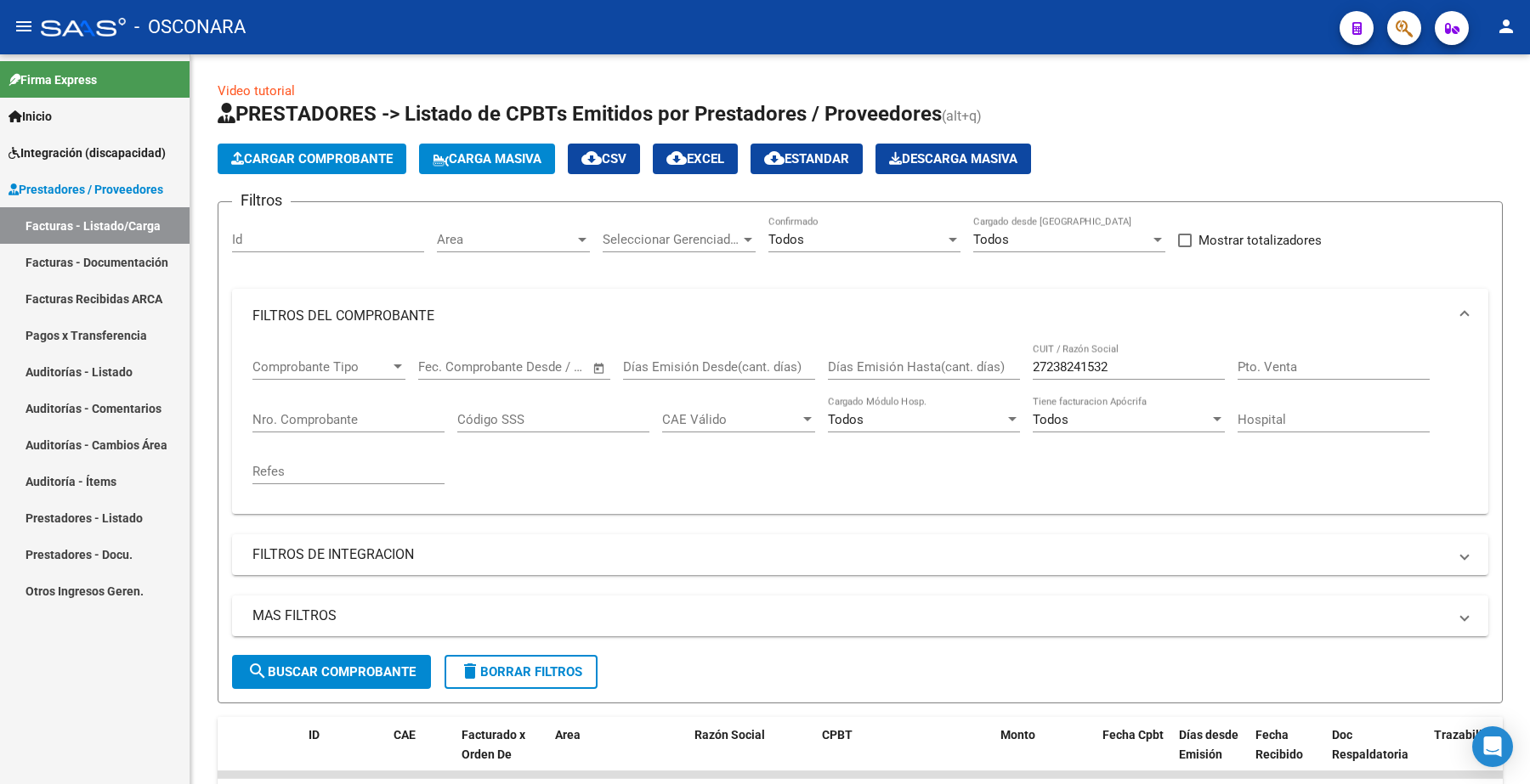
click at [1141, 44] on div "- OSCONARA" at bounding box center [683, 27] width 1285 height 37
drag, startPoint x: 1132, startPoint y: 371, endPoint x: 1012, endPoint y: 378, distance: 120.2
click at [1012, 378] on div "Comprobante Tipo Comprobante Tipo Fecha inicio – Fecha fin Fec. Comprobante Des…" at bounding box center [860, 421] width 1216 height 157
drag, startPoint x: 308, startPoint y: 406, endPoint x: 295, endPoint y: 409, distance: 13.3
click at [306, 406] on div "Nro. Comprobante" at bounding box center [349, 414] width 192 height 36
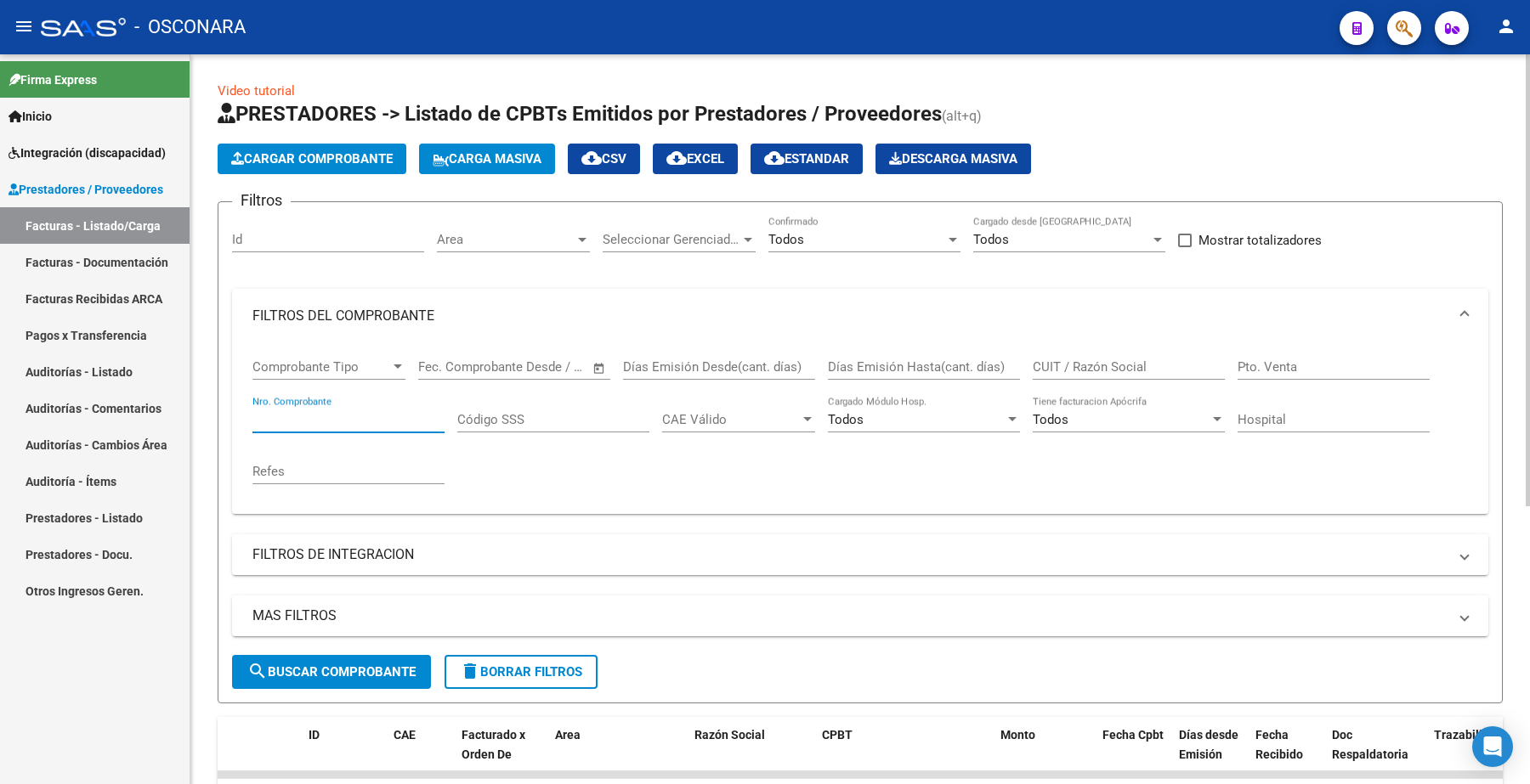
click at [292, 412] on input "Nro. Comprobante" at bounding box center [349, 420] width 192 height 15
type input "831"
click at [327, 655] on button "search Buscar Comprobante" at bounding box center [332, 673] width 199 height 34
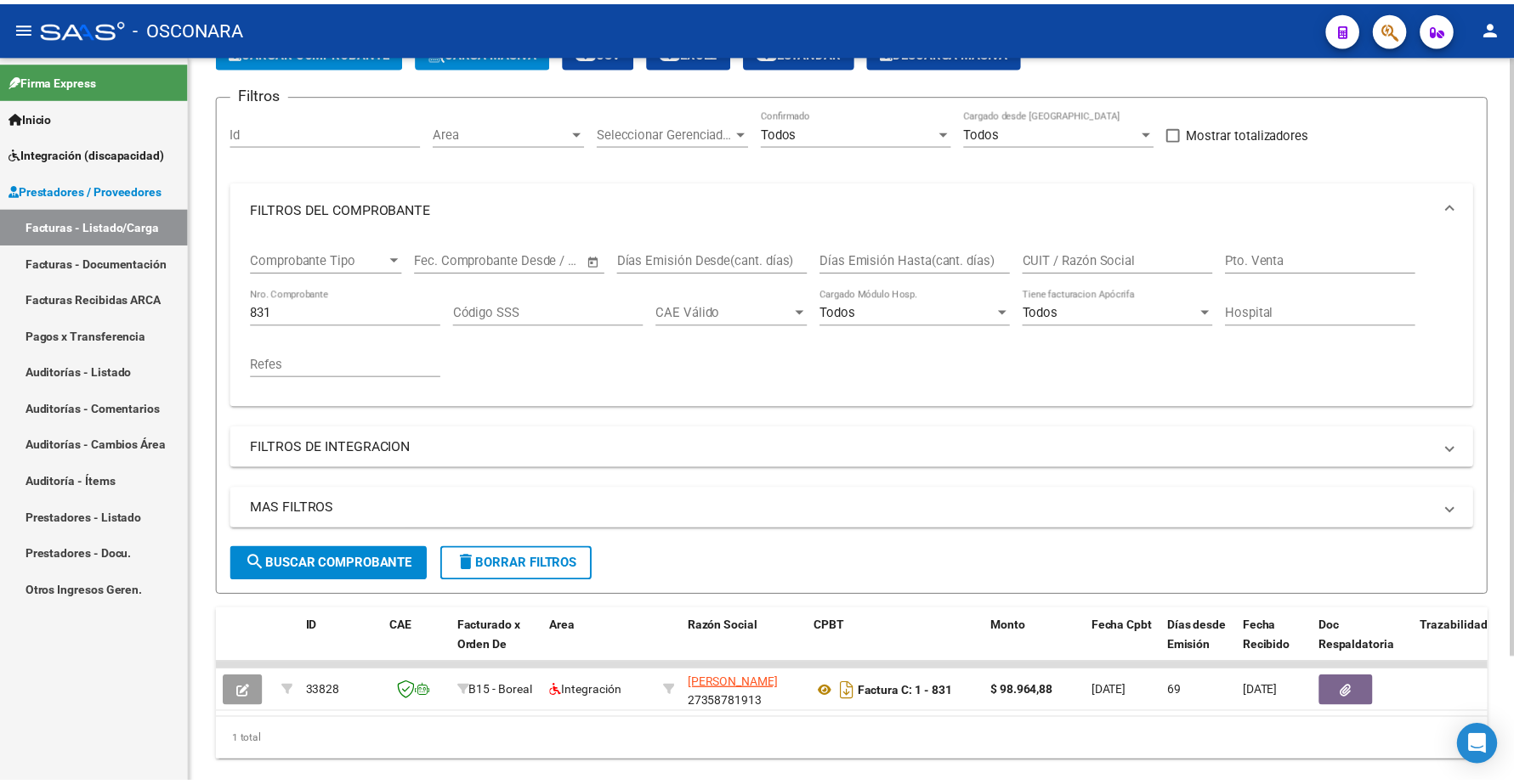
scroll to position [153, 0]
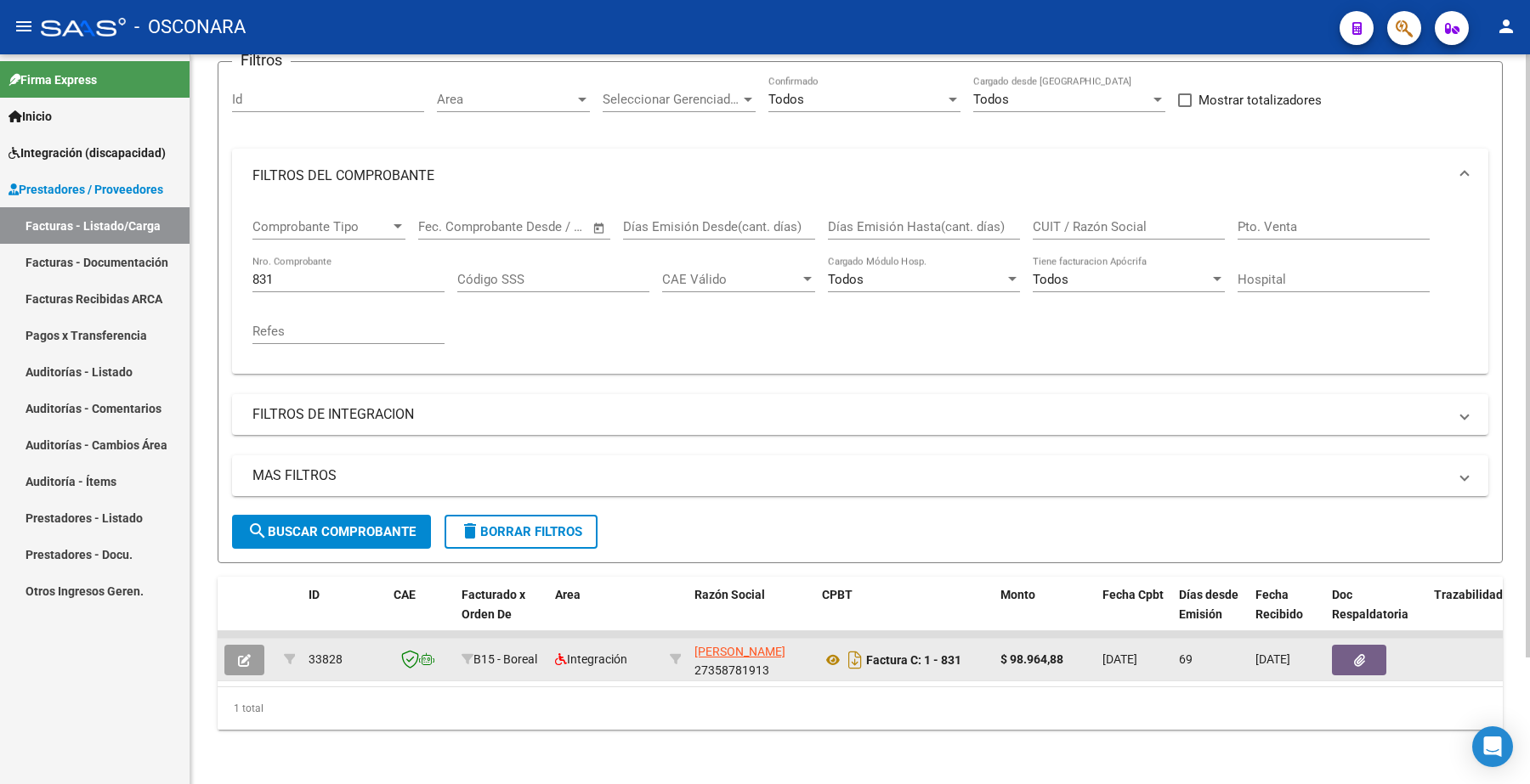
click at [252, 645] on button "button" at bounding box center [245, 660] width 40 height 30
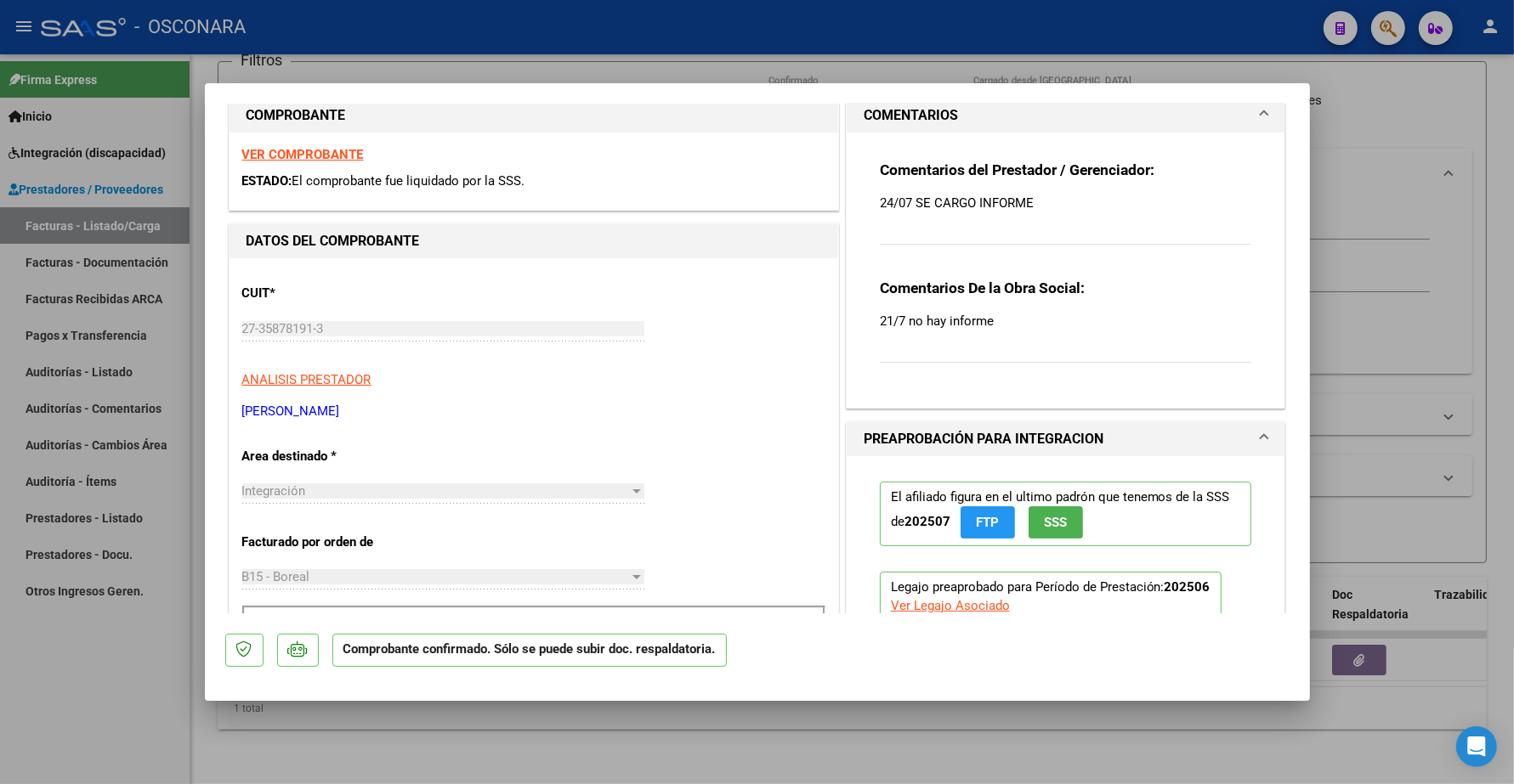
scroll to position [212, 0]
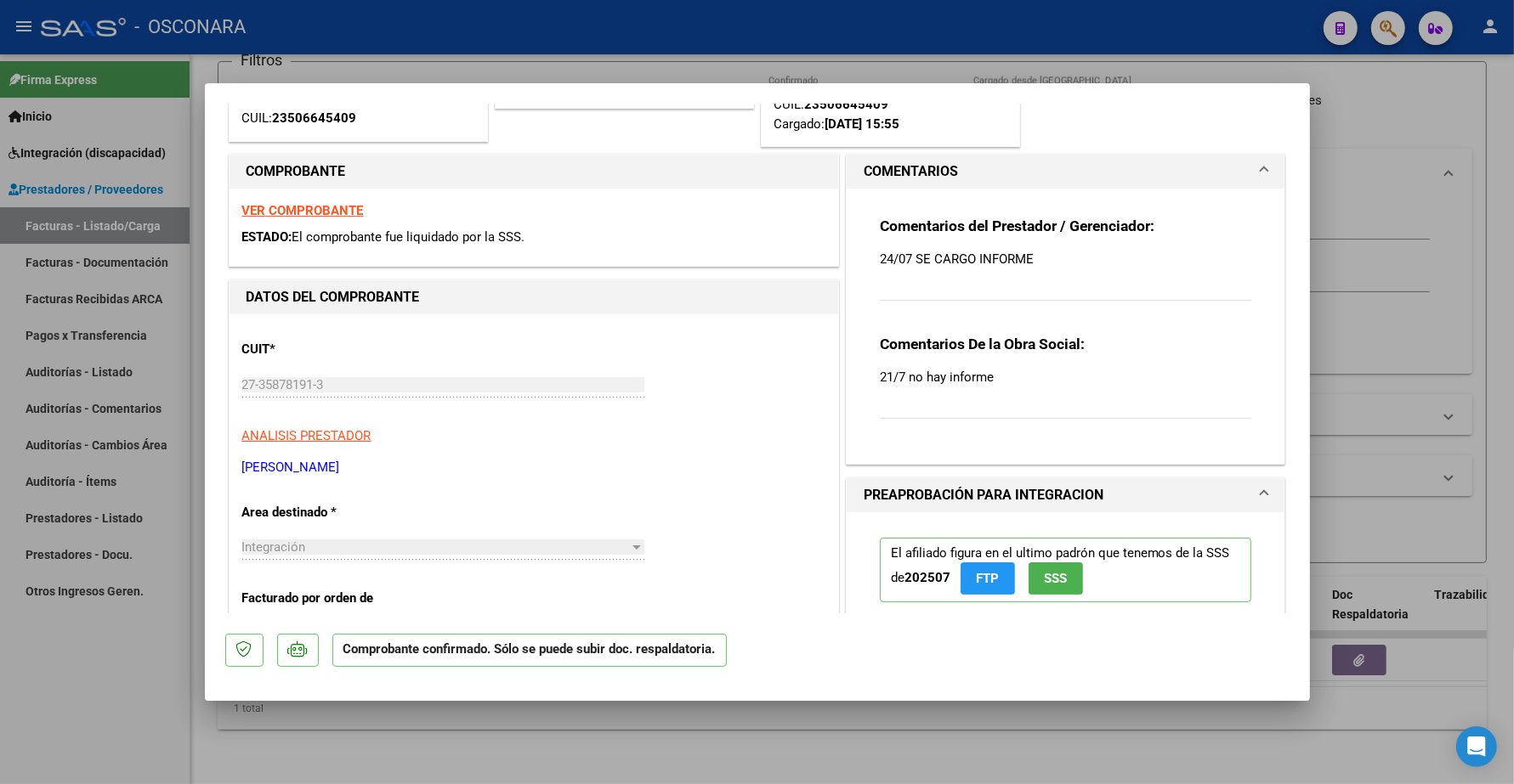
click at [315, 209] on strong "VER COMPROBANTE" at bounding box center [303, 211] width 122 height 15
